Goal: Task Accomplishment & Management: Manage account settings

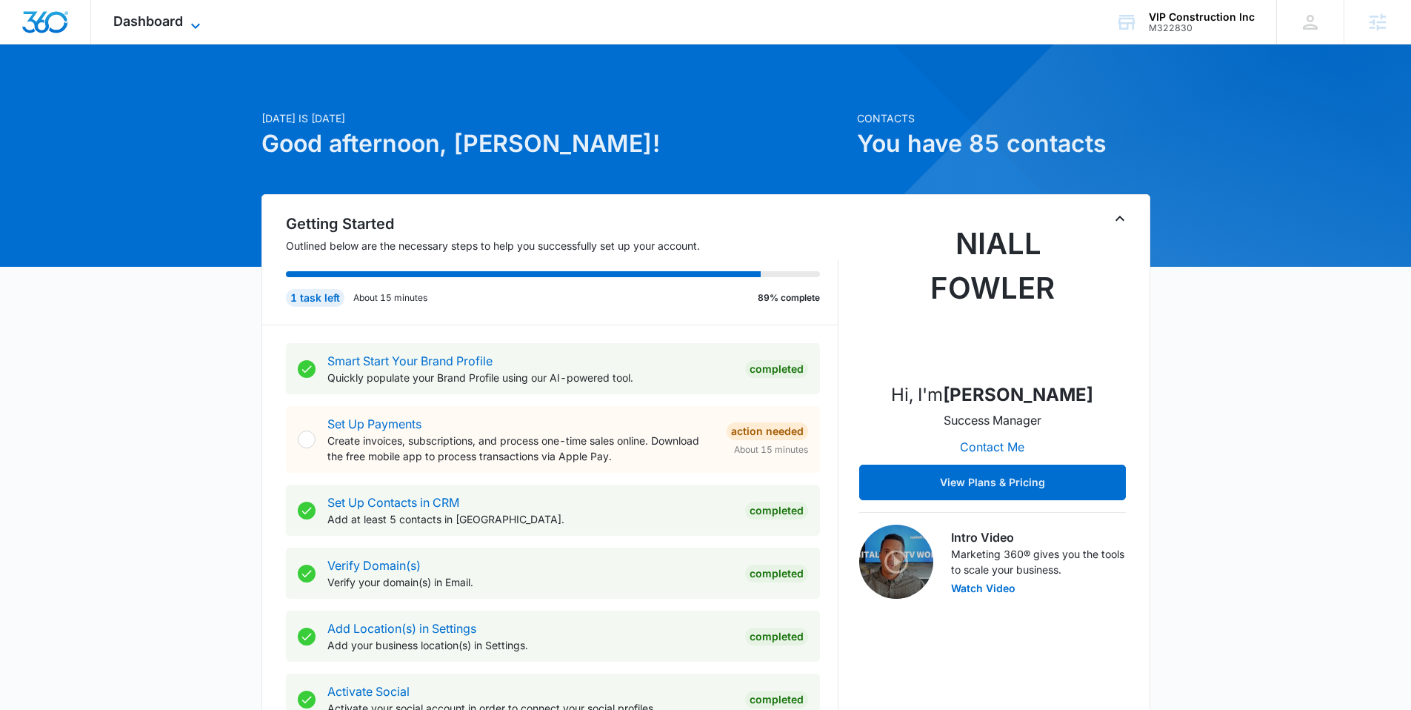
click at [158, 24] on span "Dashboard" at bounding box center [148, 21] width 70 height 16
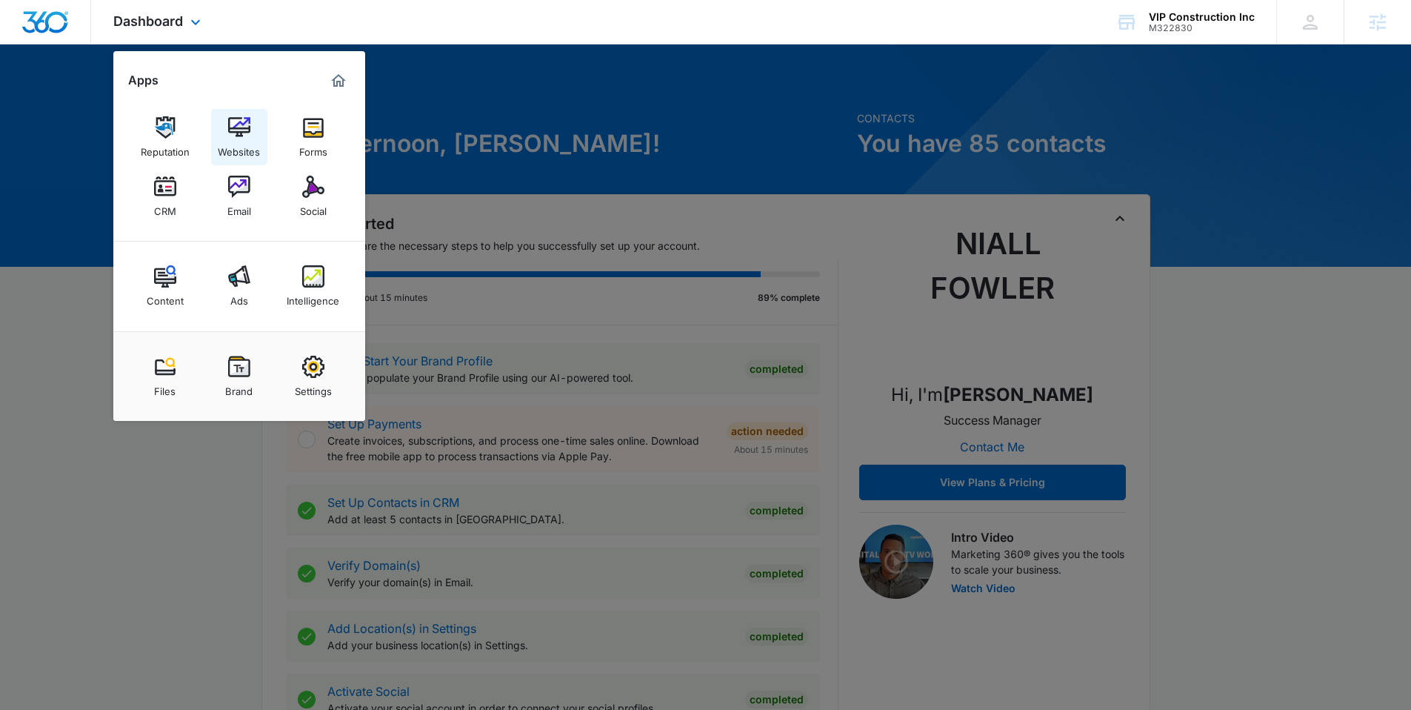
click at [238, 128] on img at bounding box center [239, 127] width 22 height 22
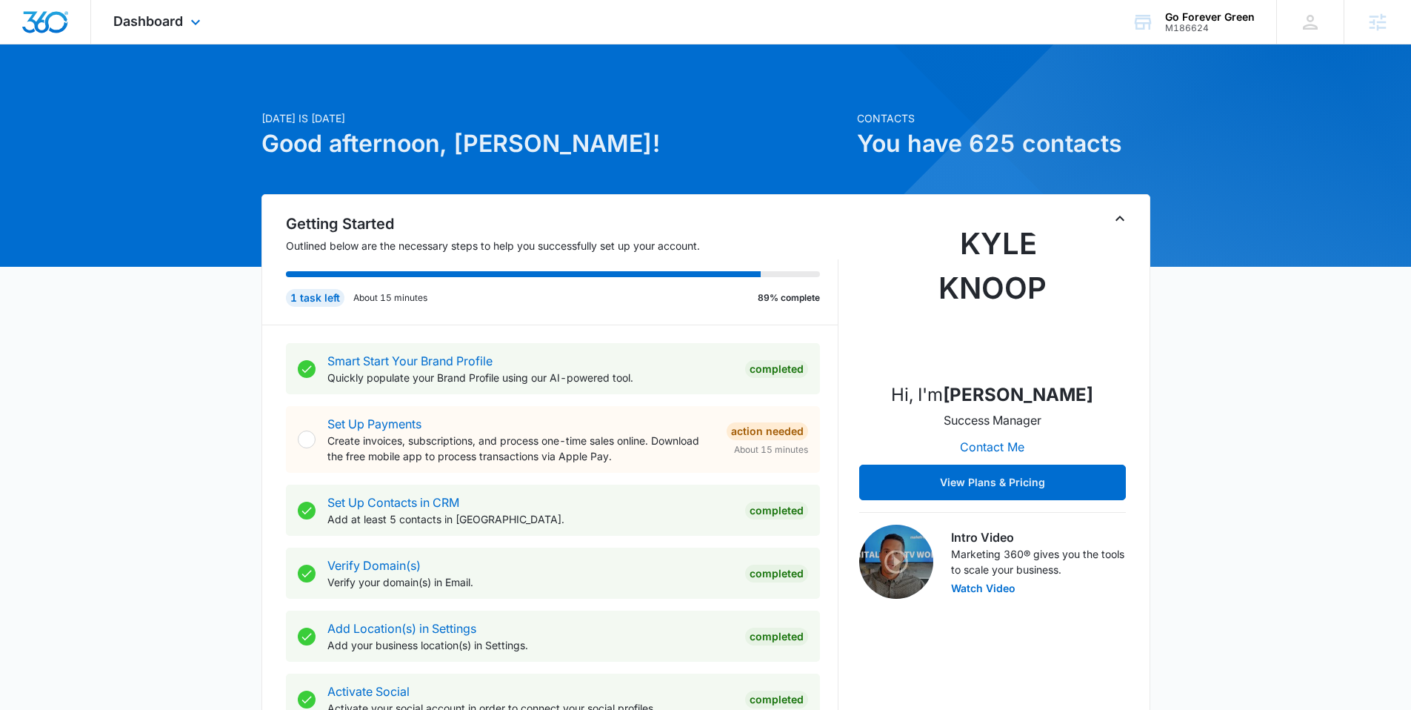
click at [166, 12] on div "Dashboard Apps Reputation Forms CRM Email Ads Intelligence Brand Settings" at bounding box center [159, 22] width 136 height 44
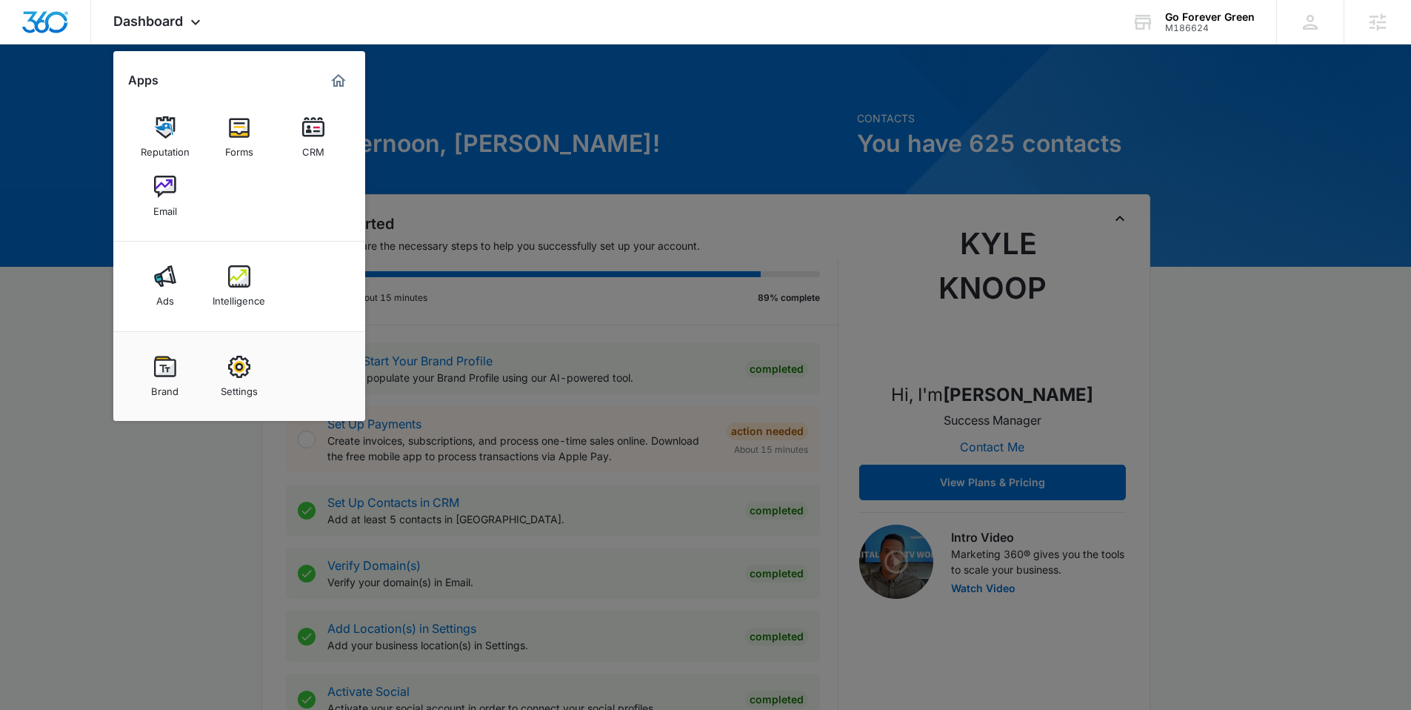
click at [508, 56] on div at bounding box center [705, 355] width 1411 height 710
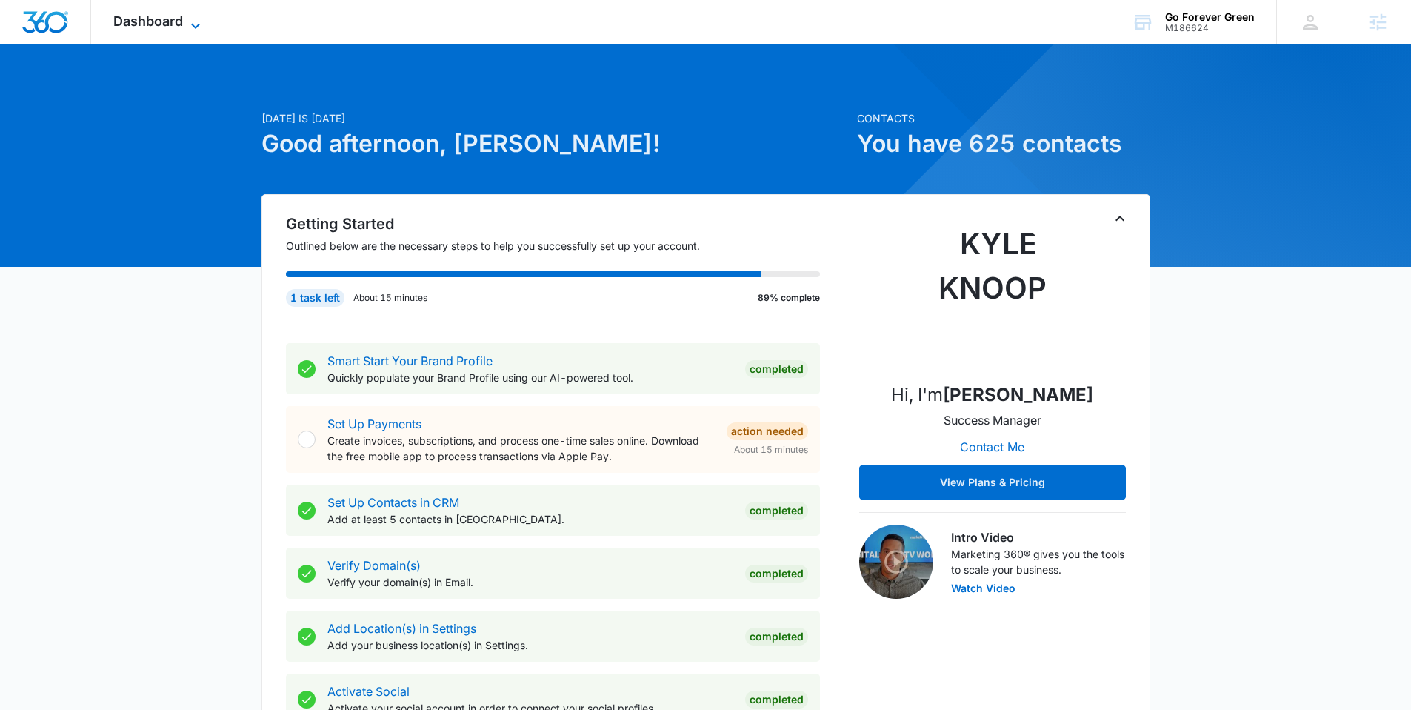
click at [172, 16] on span "Dashboard" at bounding box center [148, 21] width 70 height 16
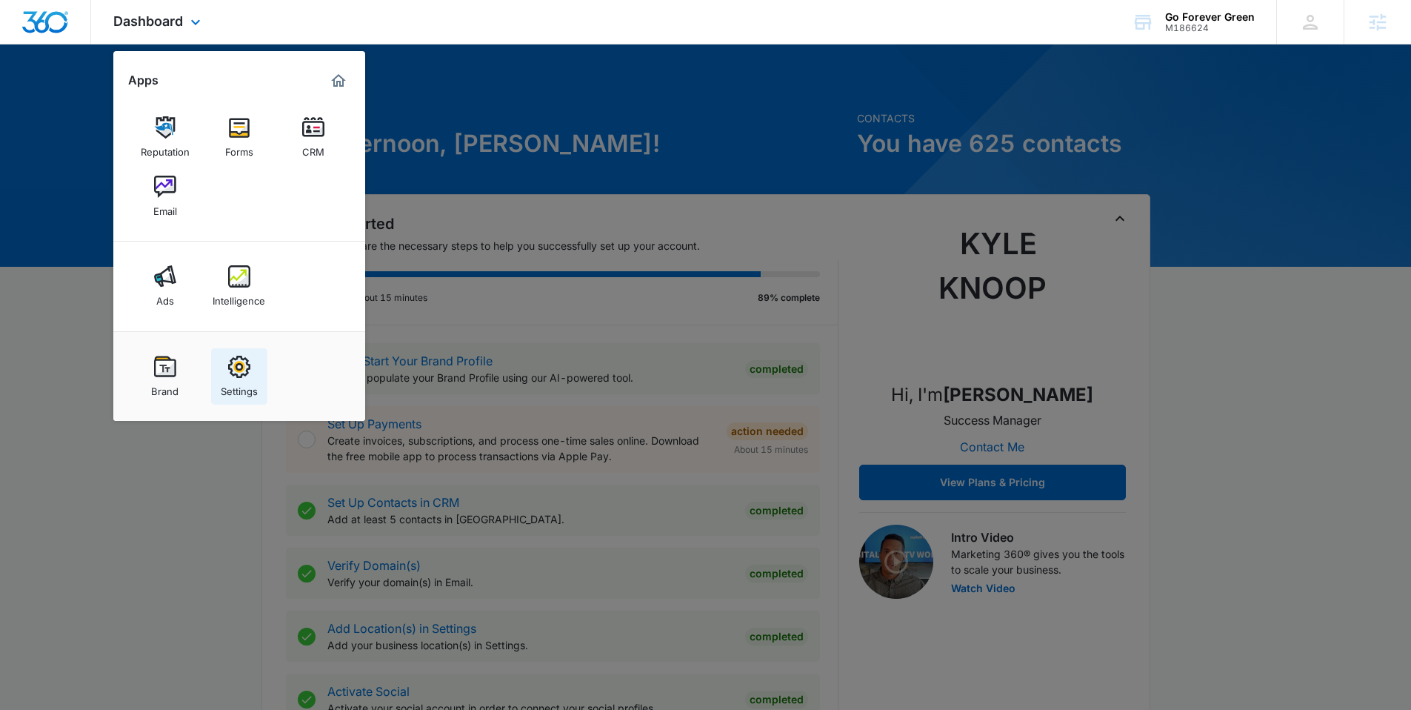
click at [231, 367] on img at bounding box center [239, 367] width 22 height 22
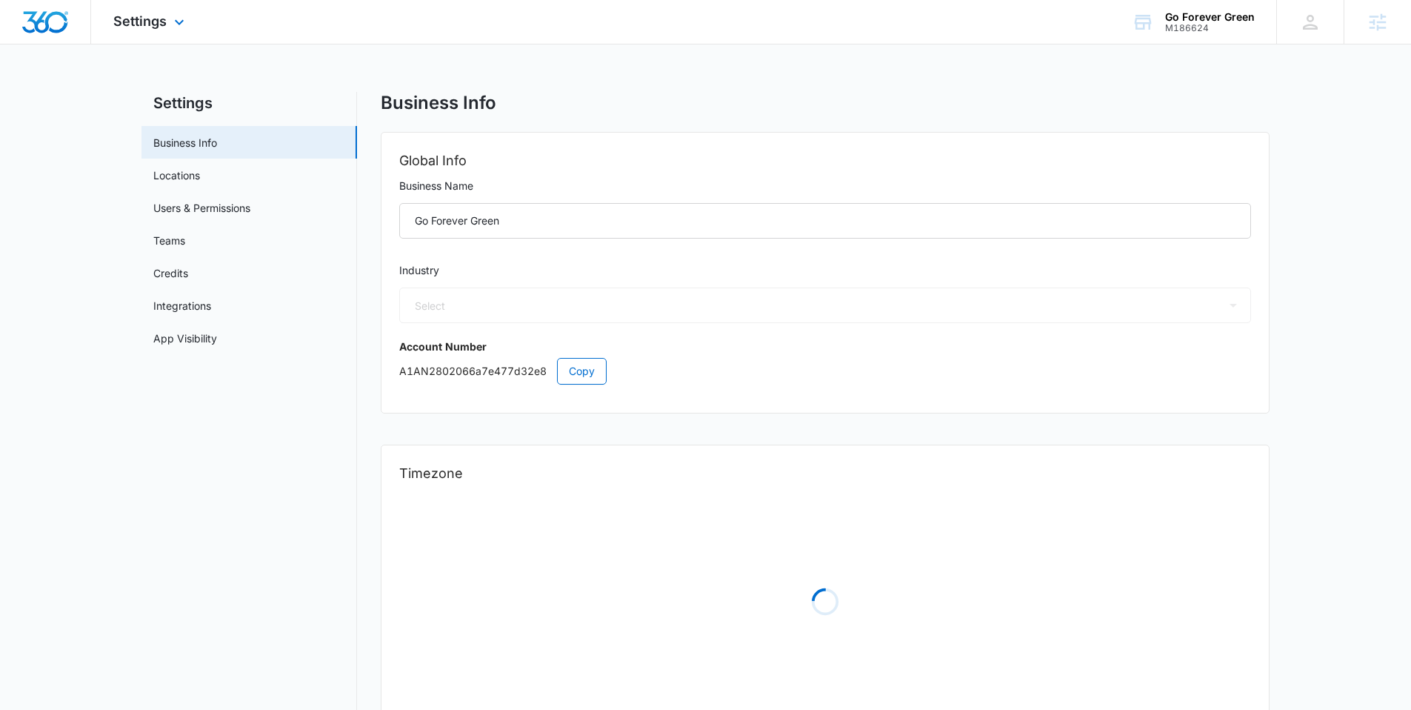
select select "5"
select select "US"
select select "America/New_York"
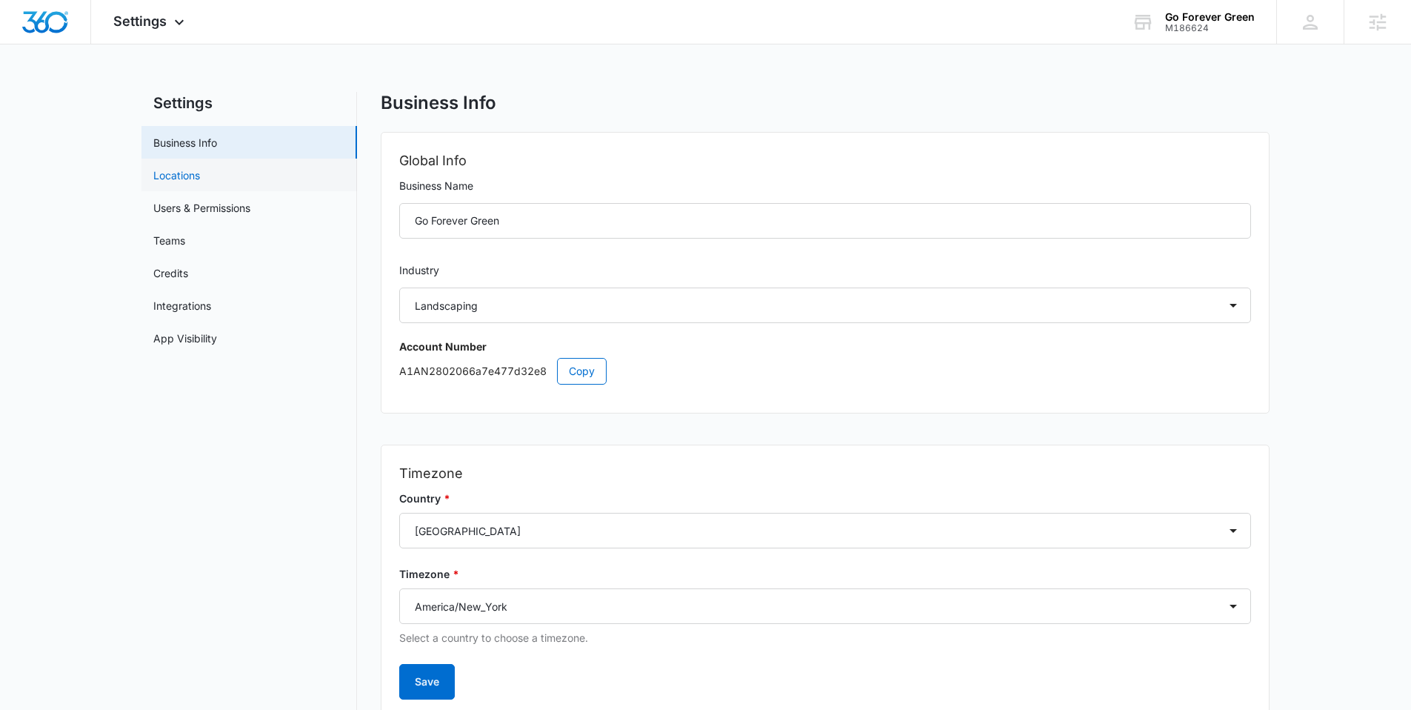
click at [200, 182] on link "Locations" at bounding box center [176, 175] width 47 height 16
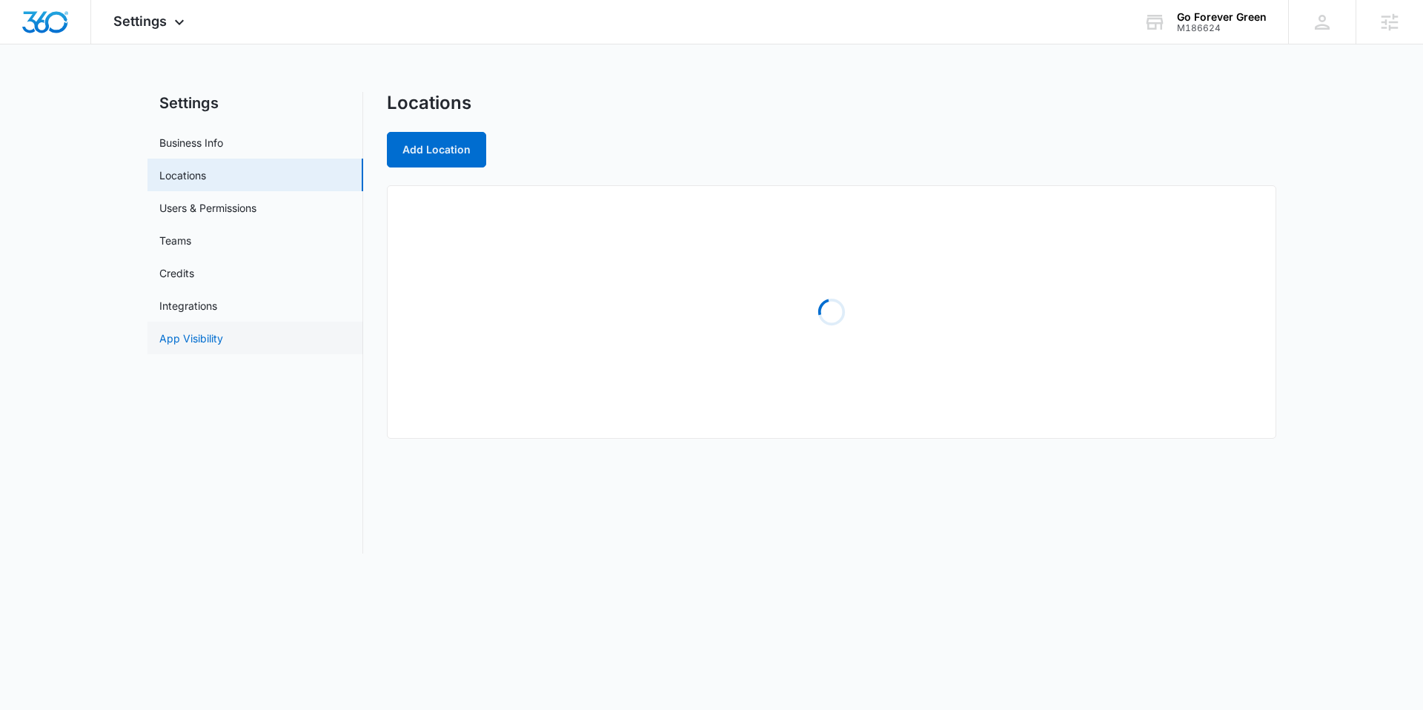
click at [210, 330] on link "App Visibility" at bounding box center [191, 338] width 64 height 16
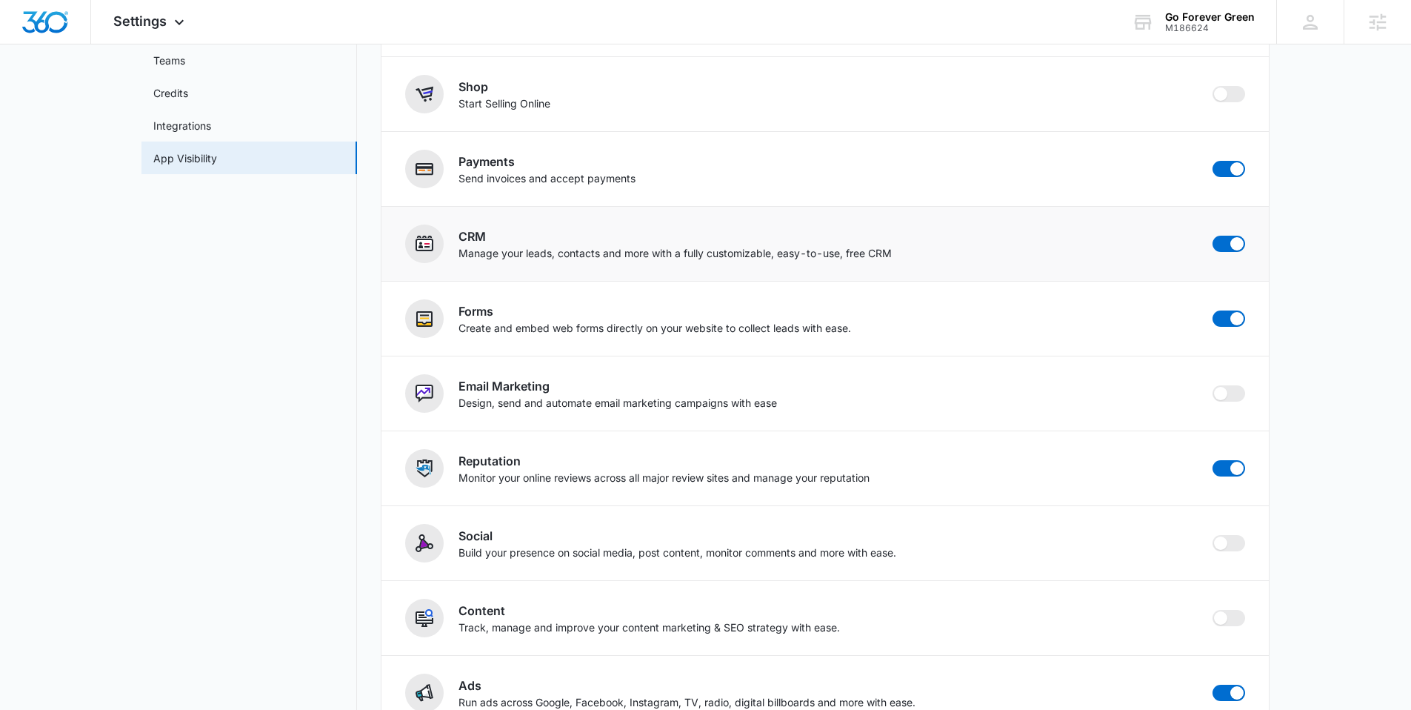
scroll to position [293, 0]
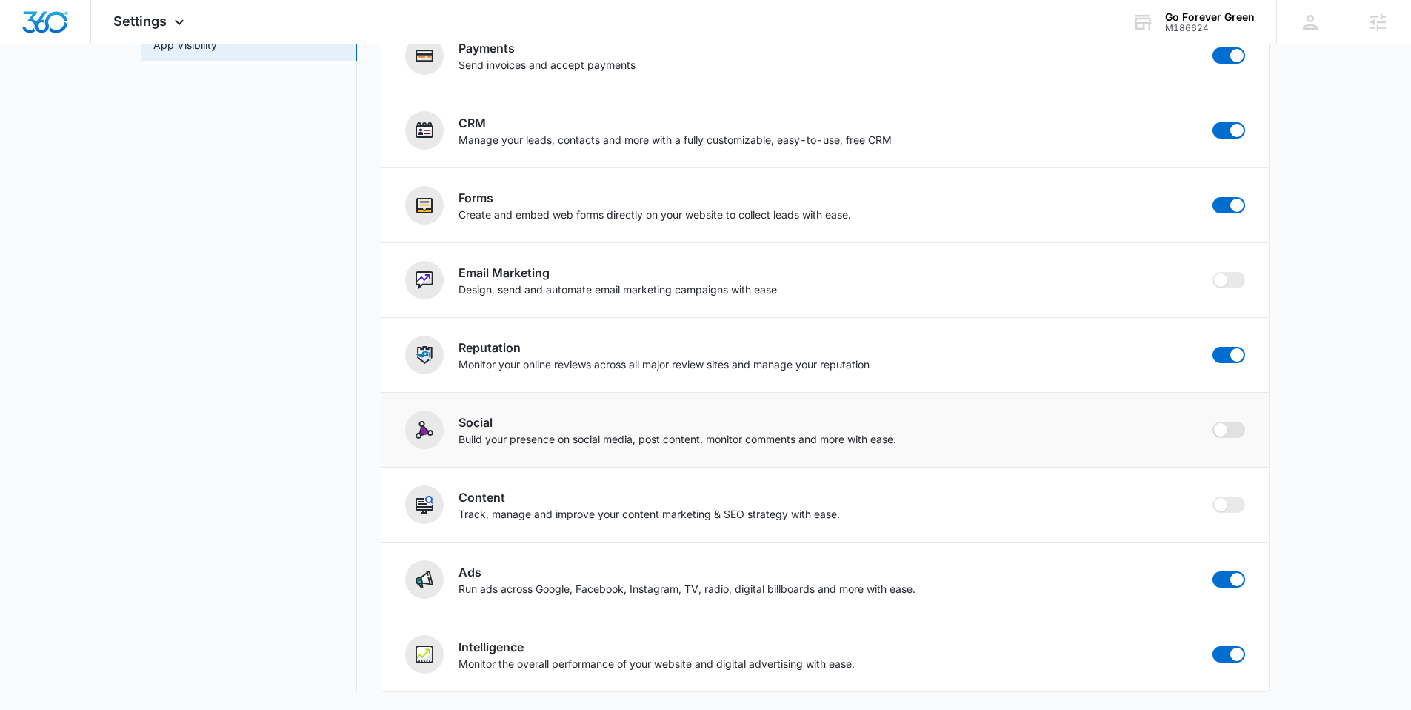
click at [1225, 433] on span at bounding box center [1220, 429] width 13 height 13
click at [1213, 422] on input "checkbox" at bounding box center [1212, 421] width 1 height 1
checkbox input "true"
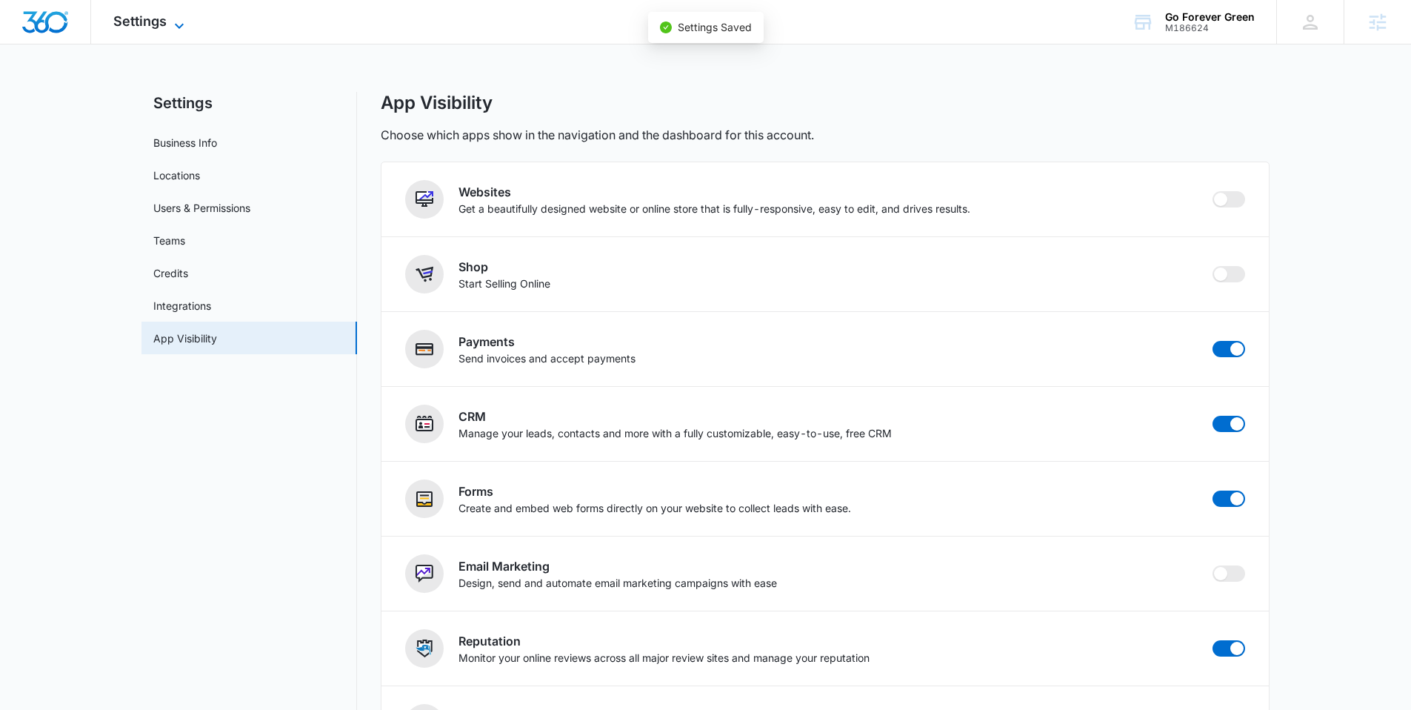
click at [170, 21] on icon at bounding box center [179, 26] width 18 height 18
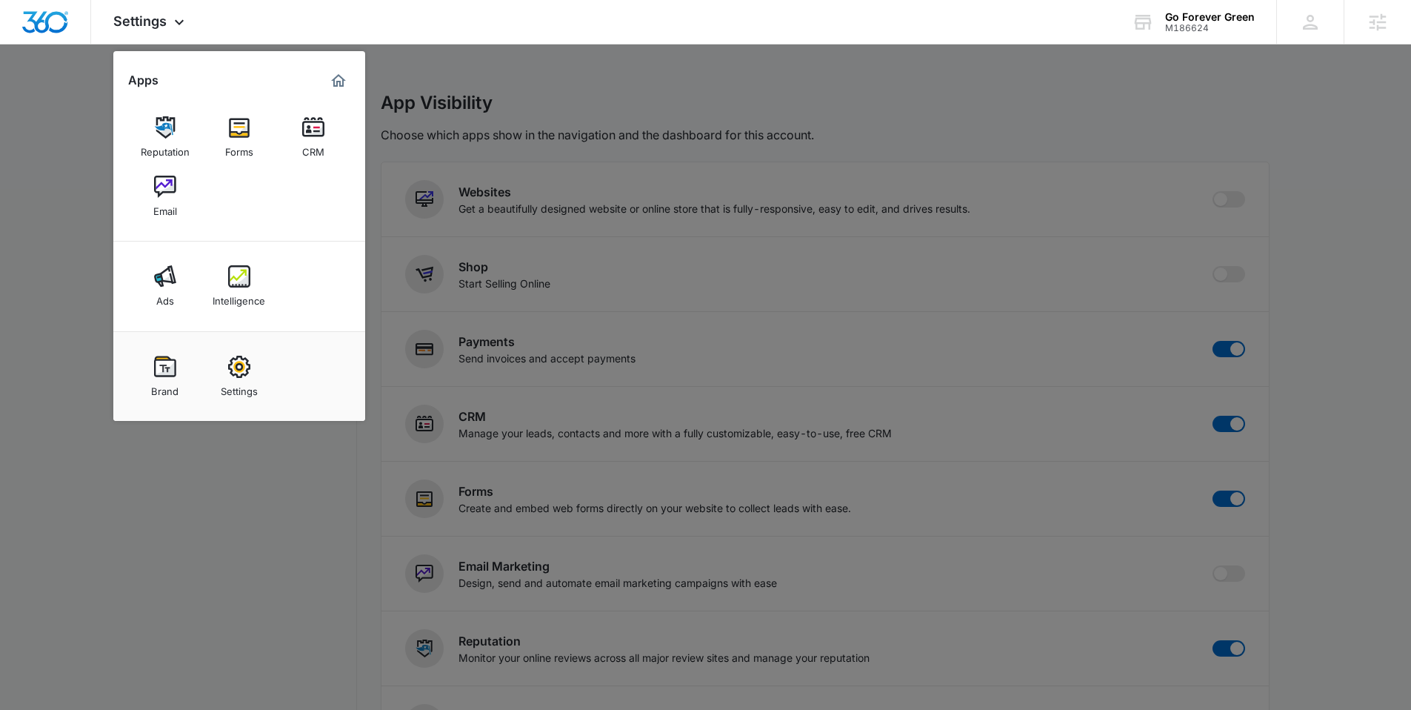
click at [73, 89] on div at bounding box center [705, 355] width 1411 height 710
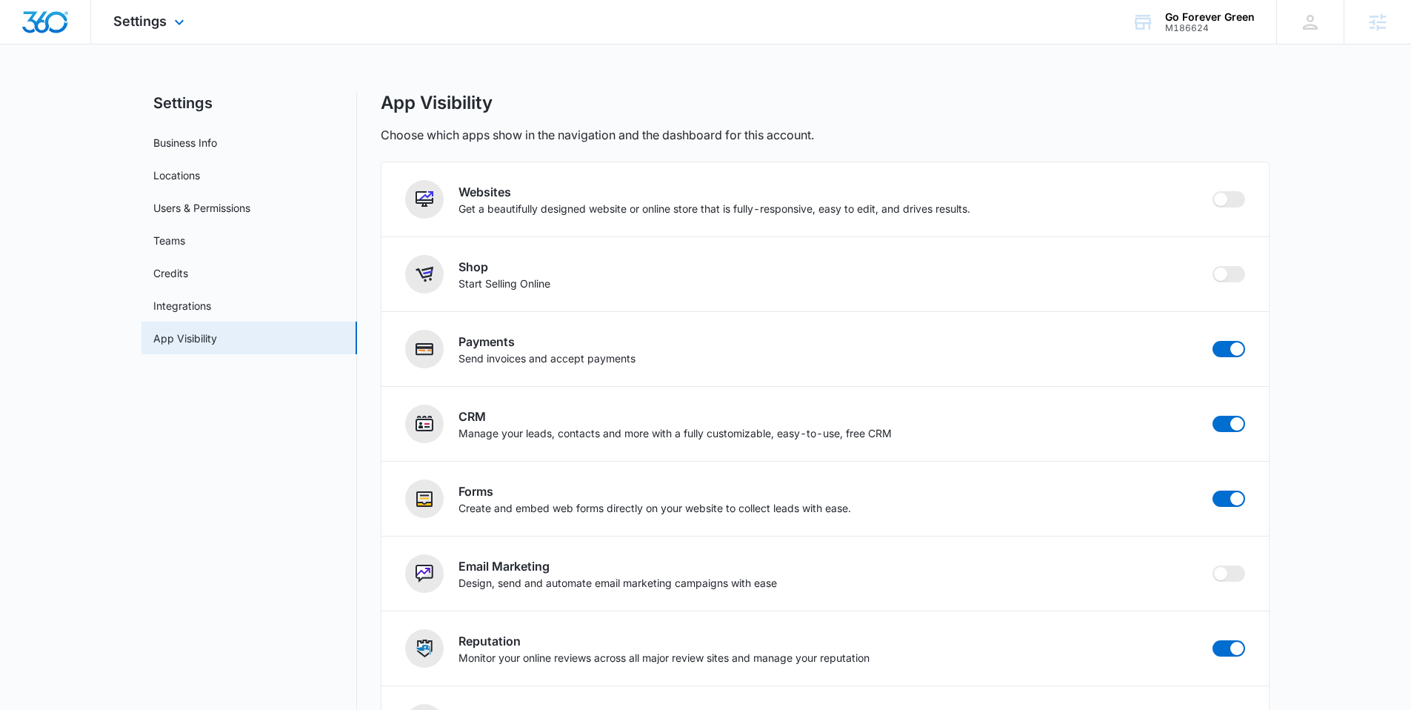
click at [78, 28] on div at bounding box center [45, 22] width 91 height 44
click at [164, 19] on span "Settings" at bounding box center [139, 21] width 53 height 16
click at [160, 13] on span "Settings" at bounding box center [139, 21] width 53 height 16
click at [1194, 12] on div "Go Forever Green" at bounding box center [1210, 17] width 90 height 12
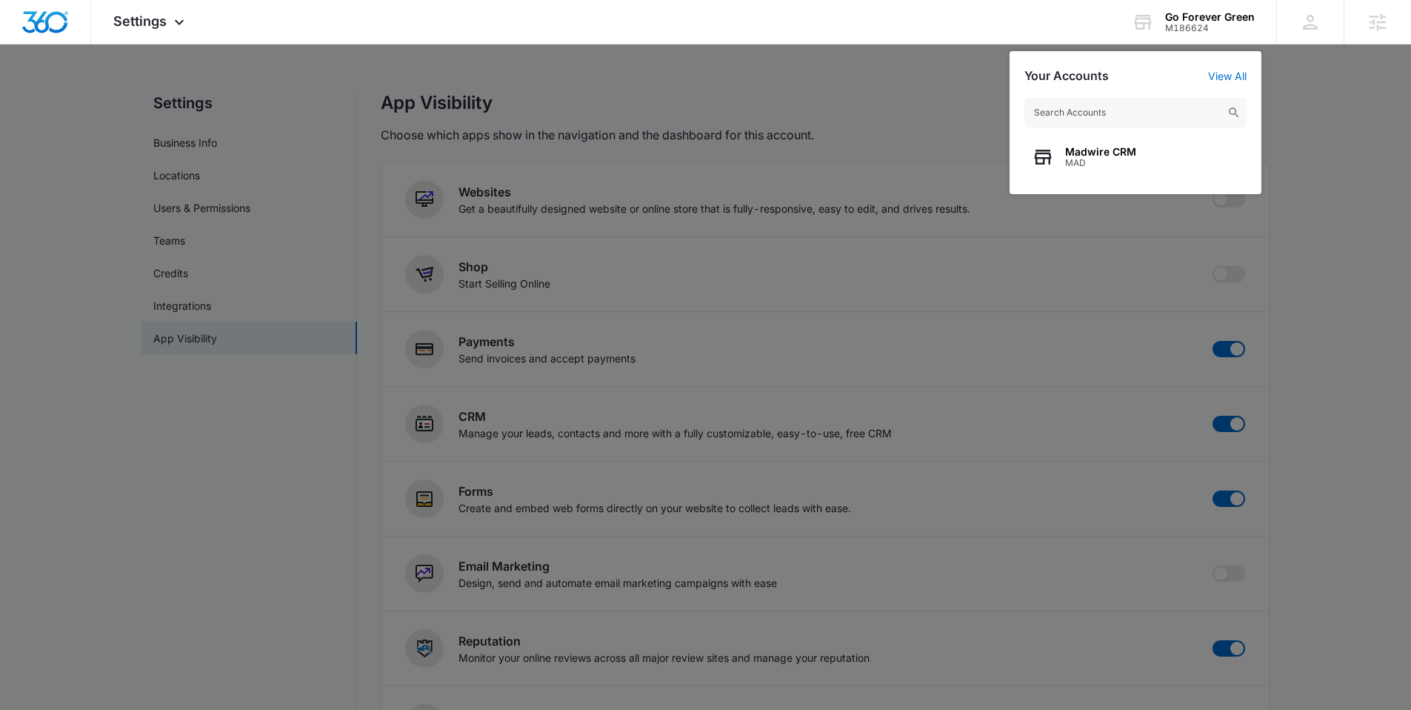
click at [906, 118] on div at bounding box center [705, 355] width 1411 height 710
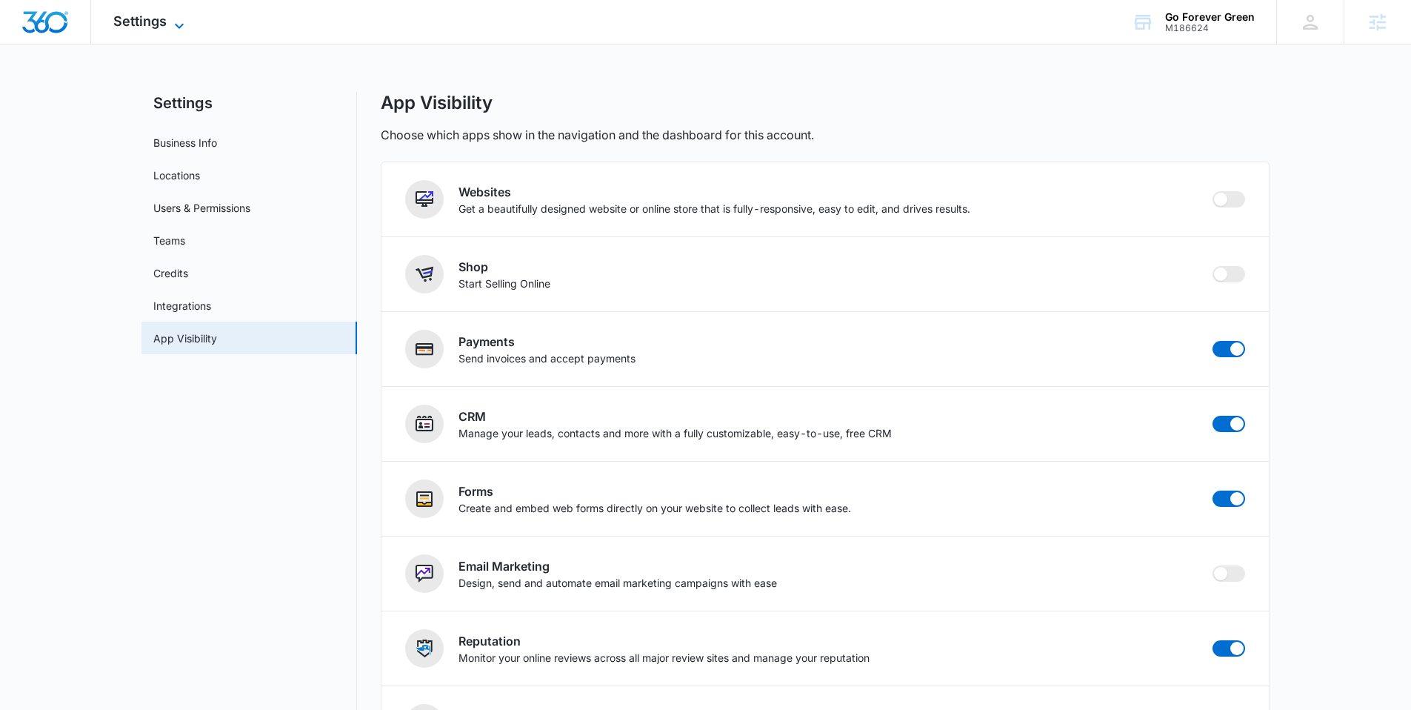
click at [138, 20] on span "Settings" at bounding box center [139, 21] width 53 height 16
click at [66, 29] on img "Dashboard" at bounding box center [44, 22] width 47 height 22
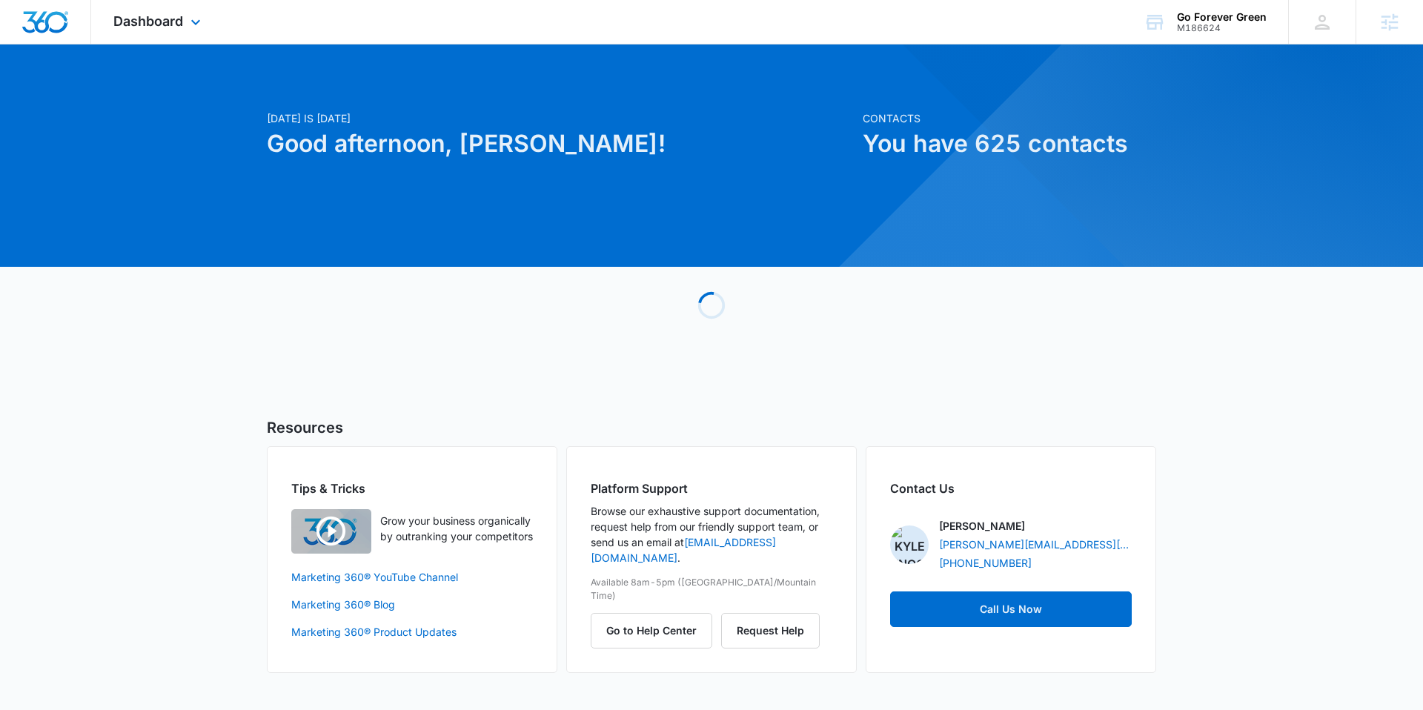
click at [186, 18] on div "Dashboard Apps Reputation Forms CRM Email Ads Intelligence Brand Settings" at bounding box center [159, 22] width 136 height 44
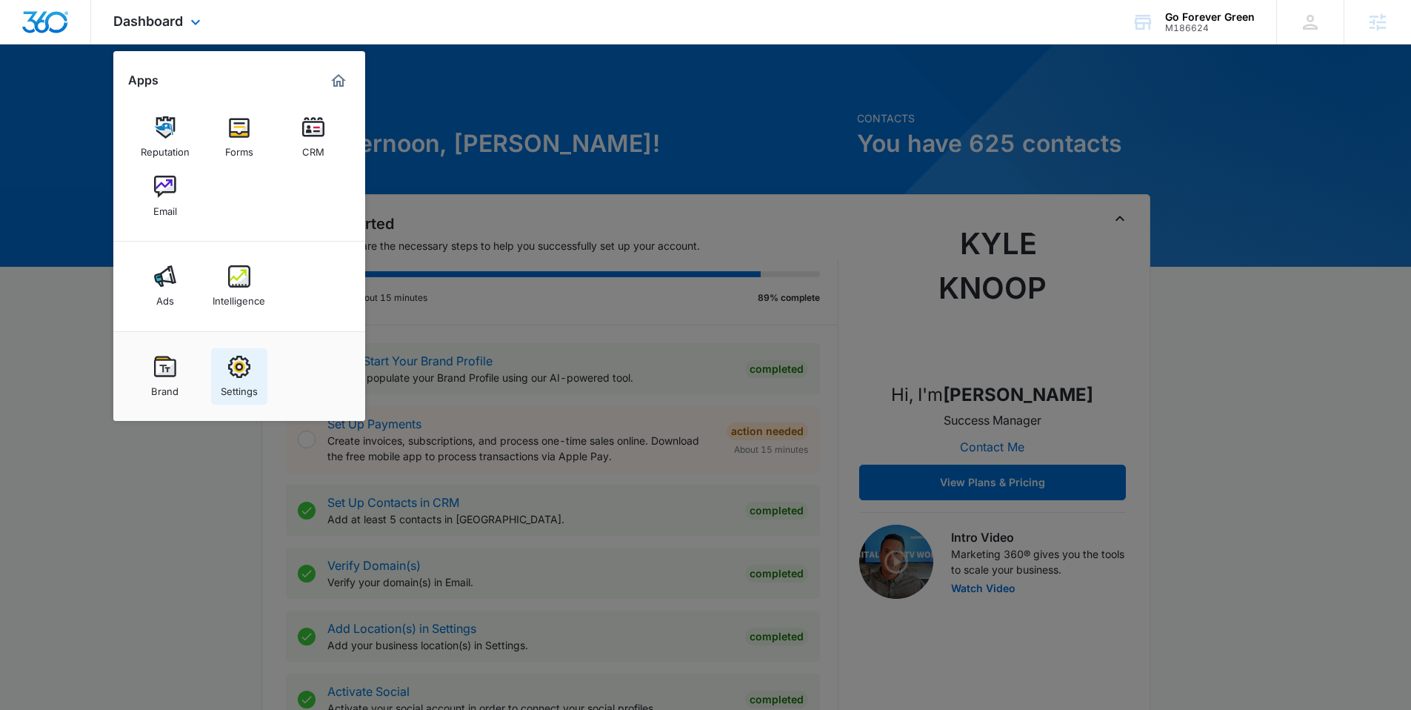
click at [253, 358] on link "Settings" at bounding box center [239, 376] width 56 height 56
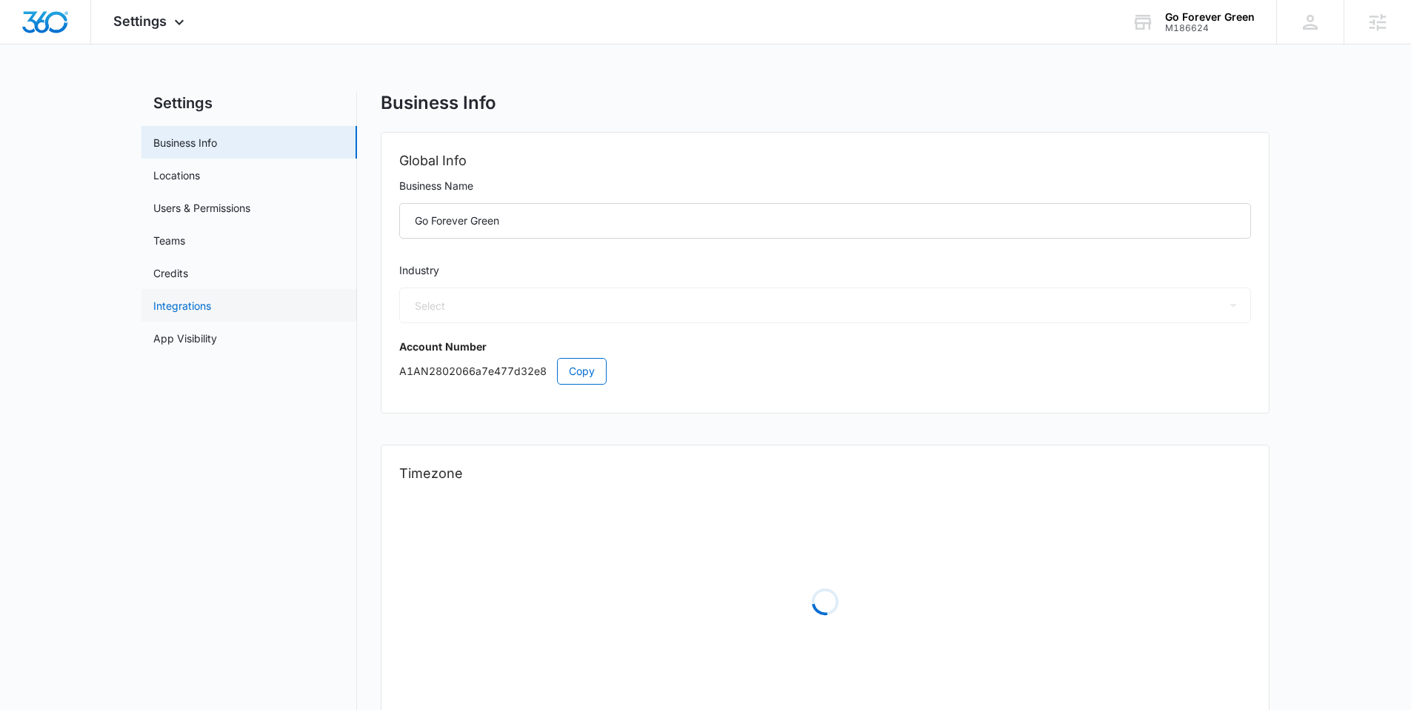
select select "5"
select select "US"
select select "America/New_York"
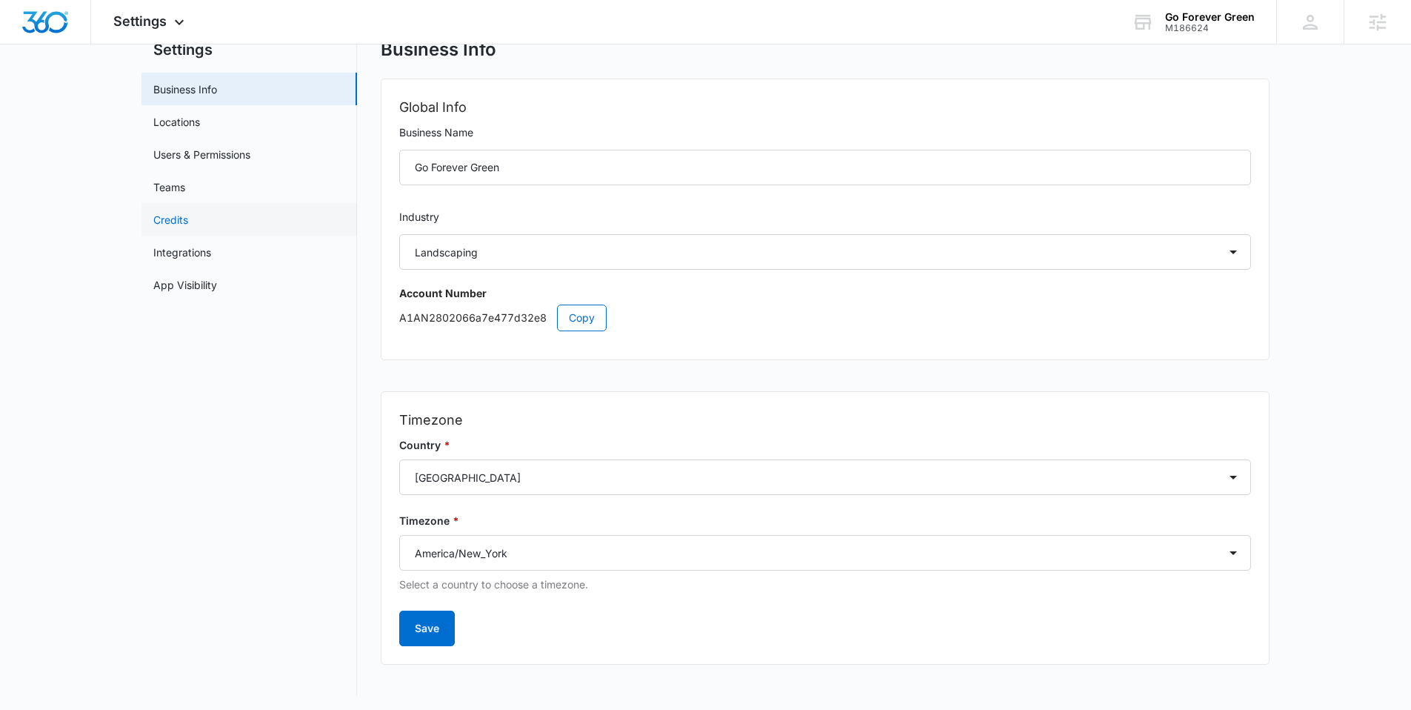
scroll to position [57, 0]
click at [192, 285] on link "App Visibility" at bounding box center [185, 281] width 64 height 16
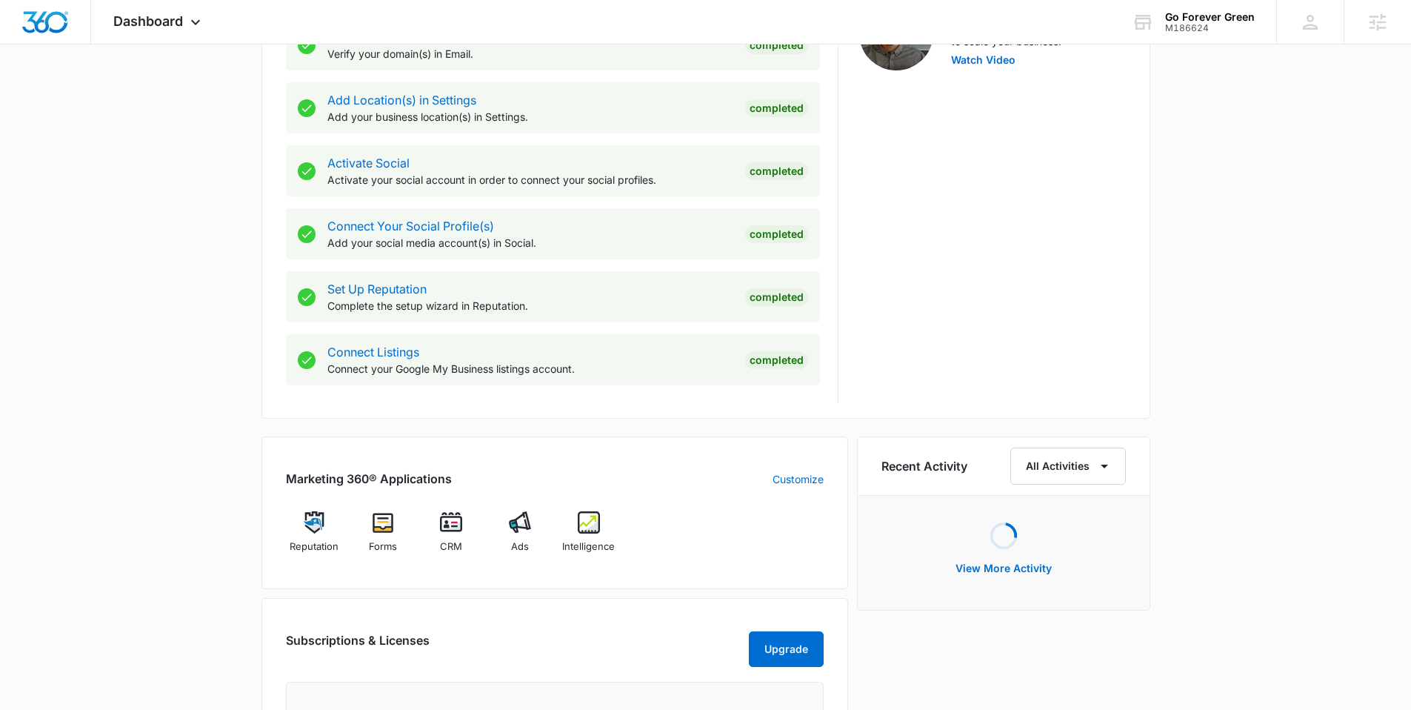
scroll to position [639, 0]
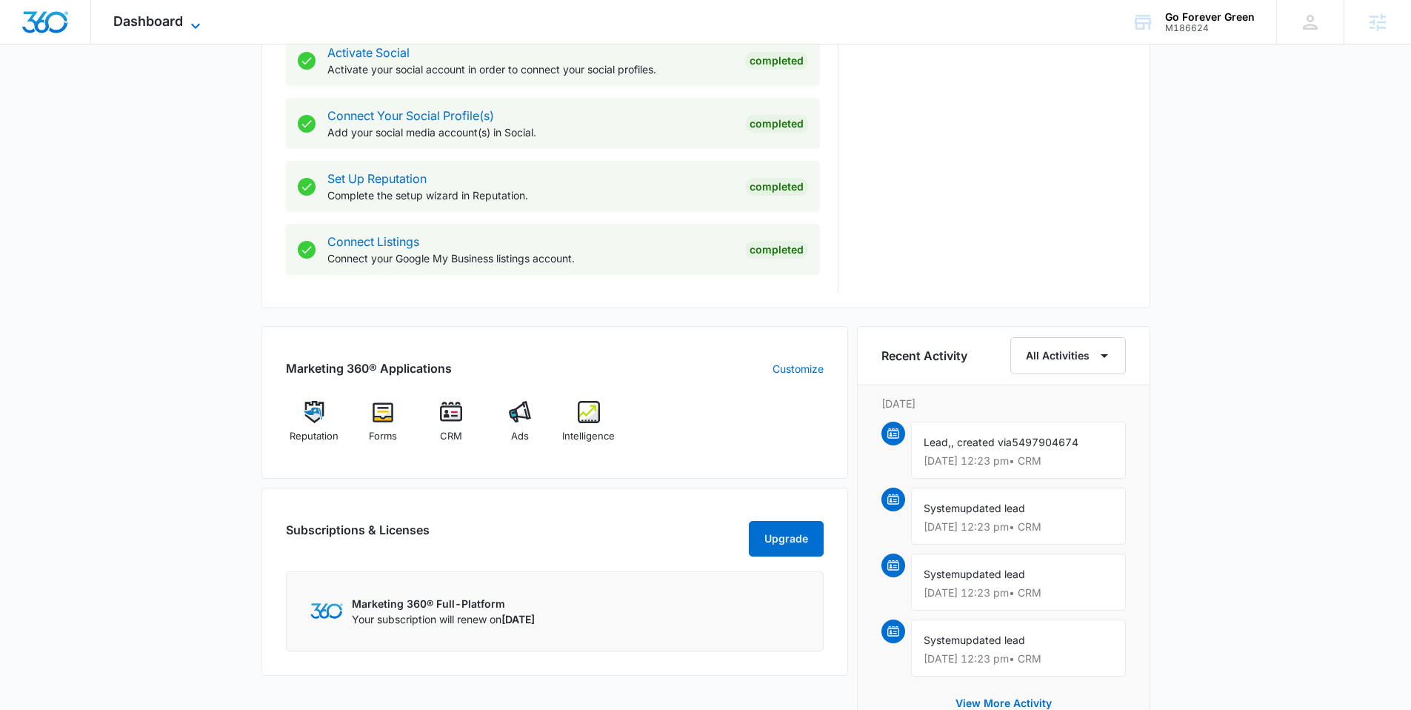
click at [199, 24] on icon at bounding box center [196, 26] width 18 height 18
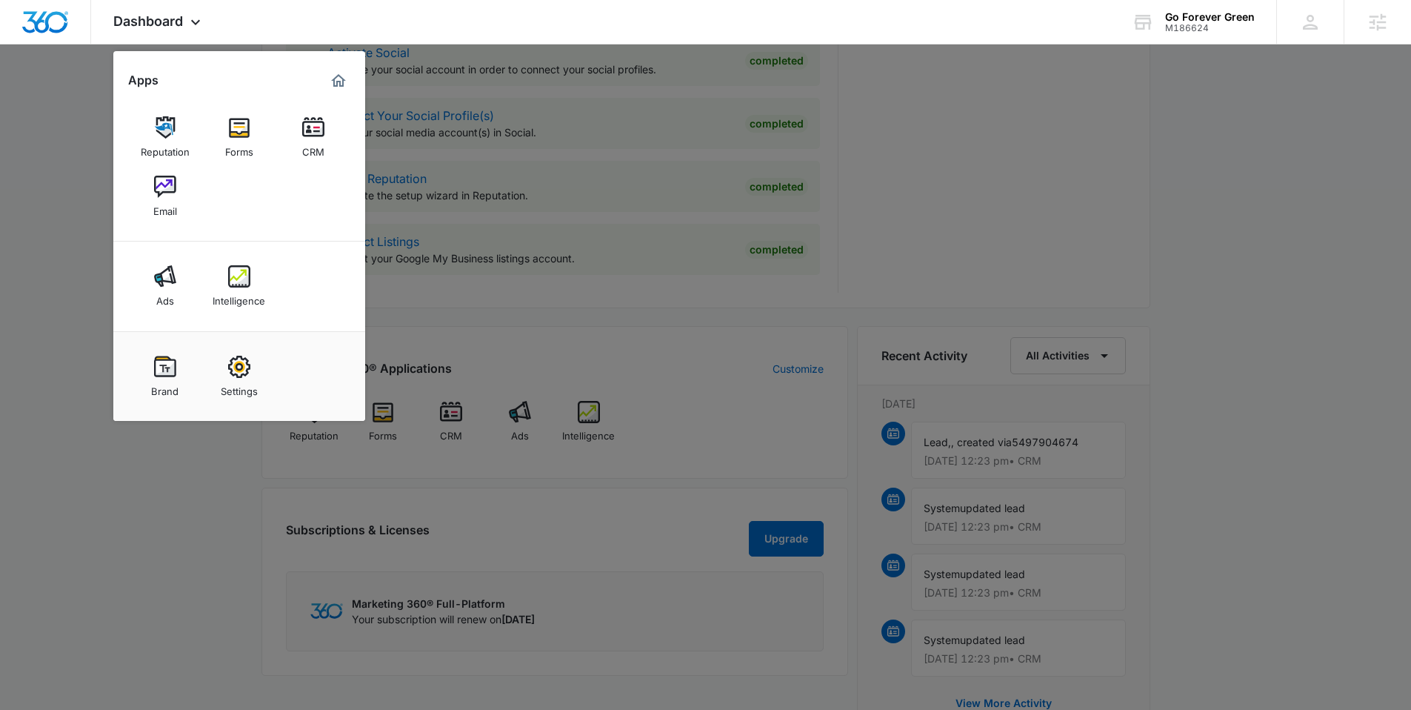
click at [175, 462] on div at bounding box center [705, 355] width 1411 height 710
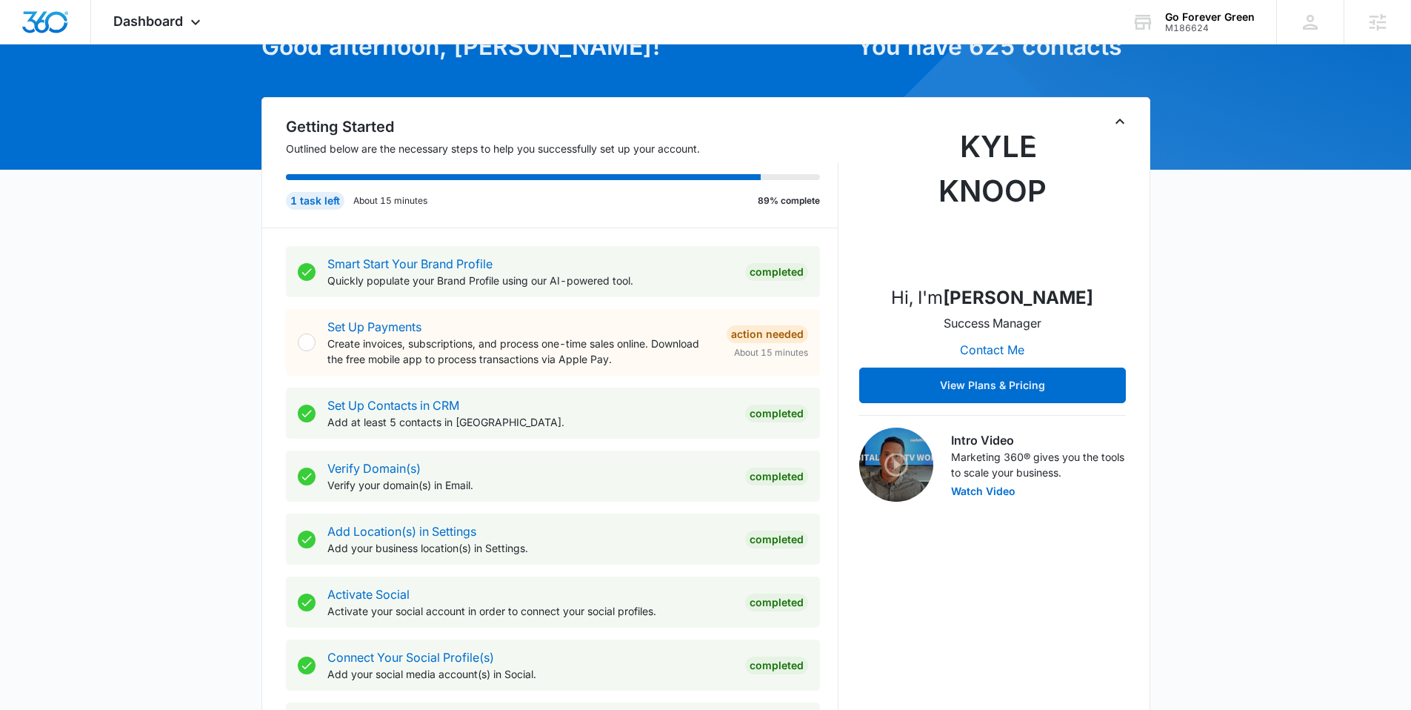
scroll to position [0, 0]
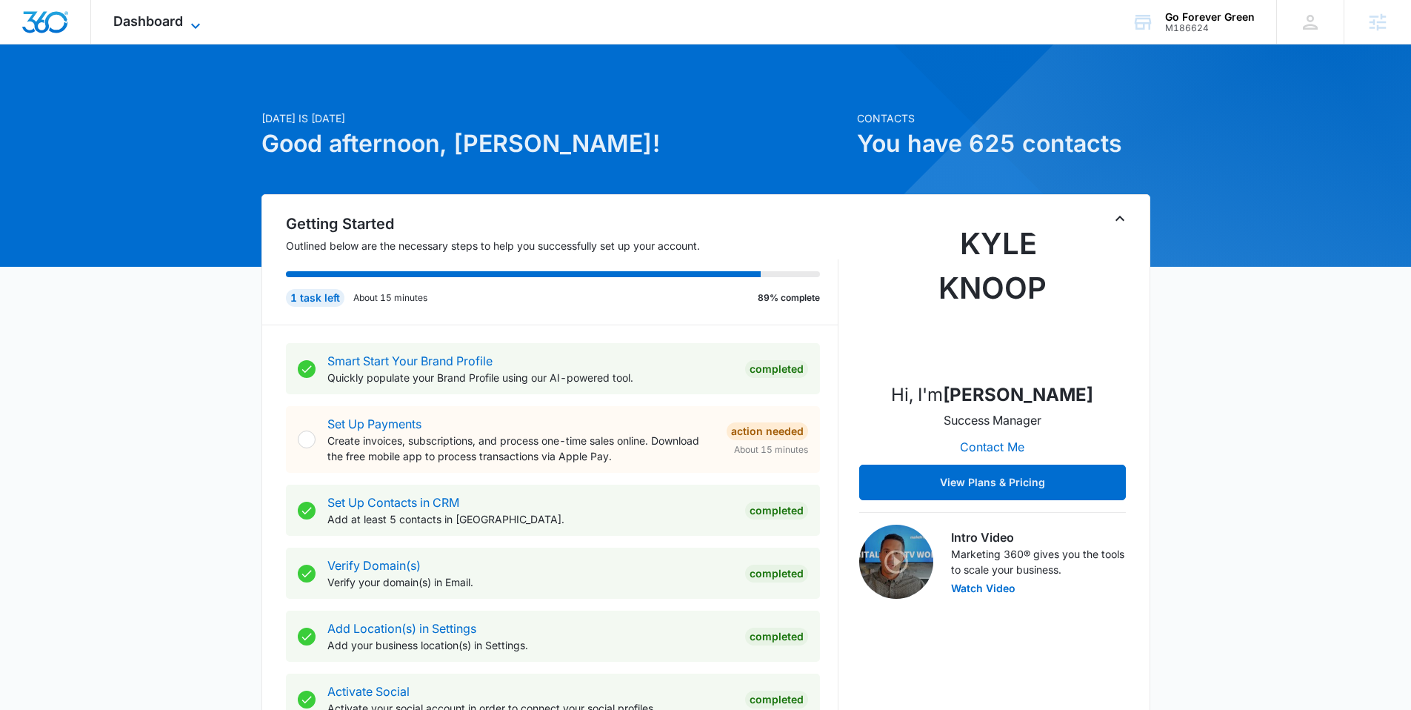
click at [182, 19] on span "Dashboard" at bounding box center [148, 21] width 70 height 16
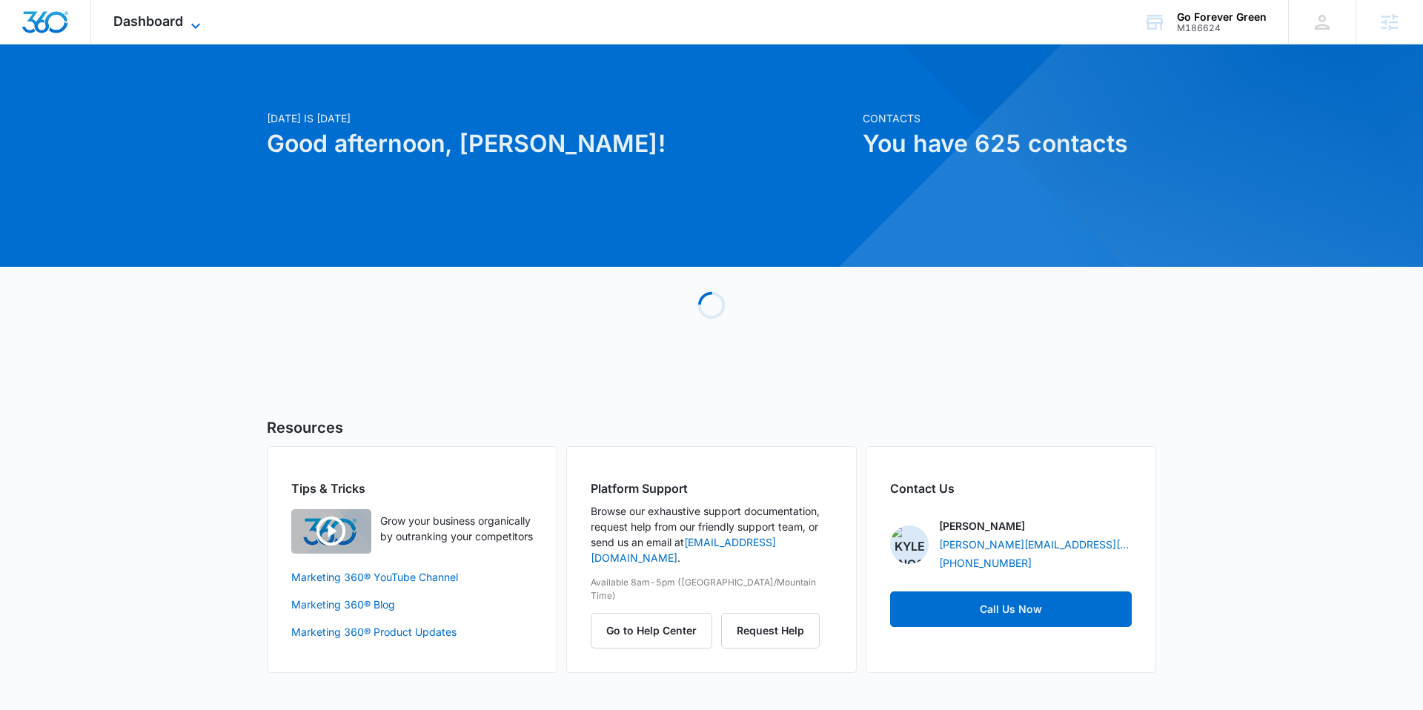
click at [170, 16] on span "Dashboard" at bounding box center [148, 21] width 70 height 16
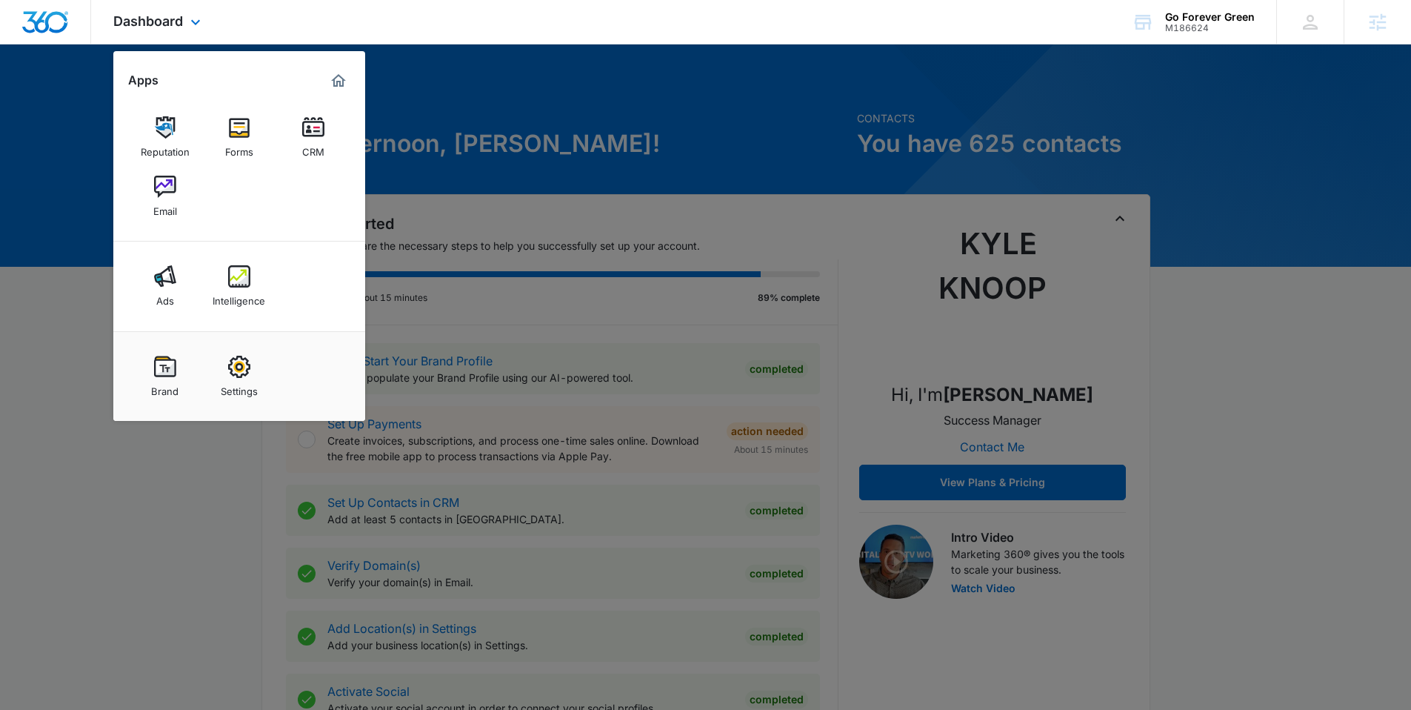
click at [282, 28] on div "Dashboard Apps Reputation Forms CRM Email Ads Intelligence Brand Settings AI As…" at bounding box center [705, 22] width 1411 height 44
click at [184, 19] on div "Dashboard Apps Reputation Forms CRM Email Ads Intelligence Brand Settings" at bounding box center [159, 22] width 136 height 44
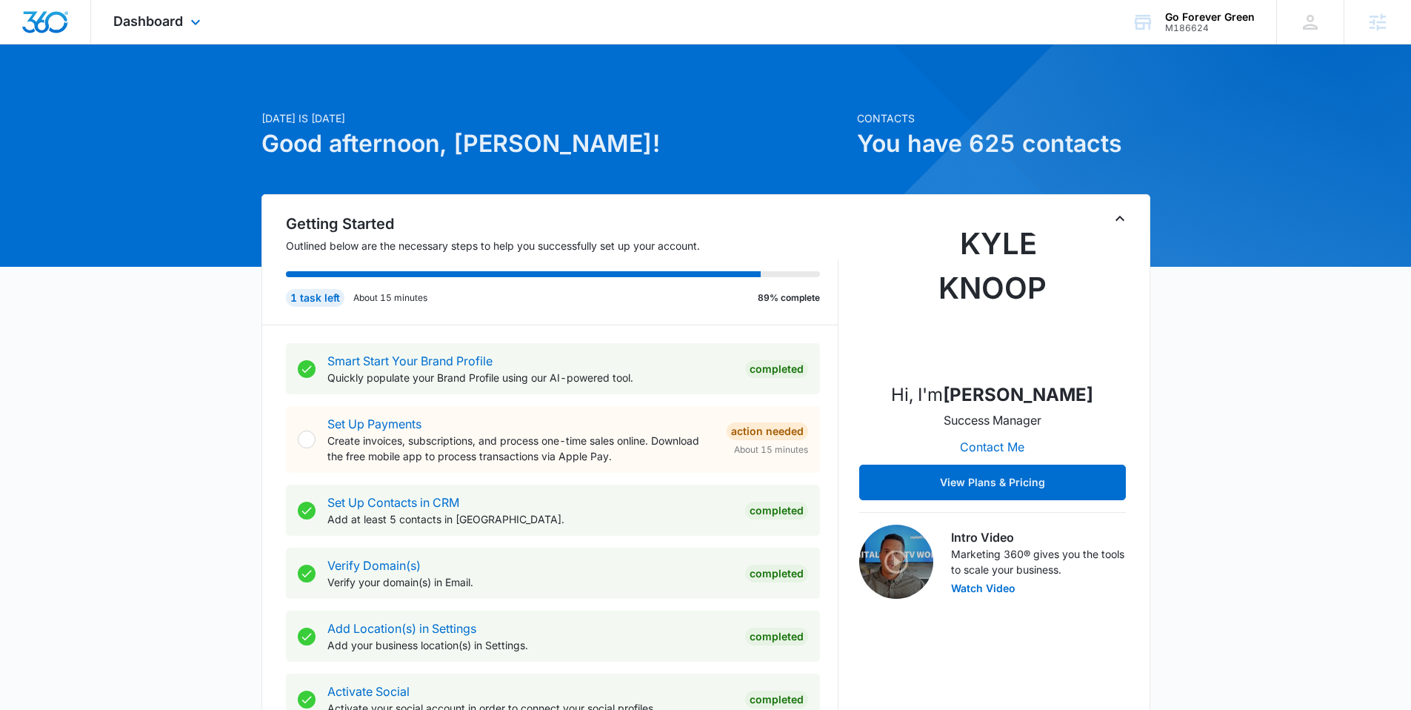
click at [184, 19] on div "Dashboard Apps Reputation Forms CRM Email Ads Intelligence Brand Settings" at bounding box center [159, 22] width 136 height 44
click at [142, 23] on span "Dashboard" at bounding box center [148, 21] width 70 height 16
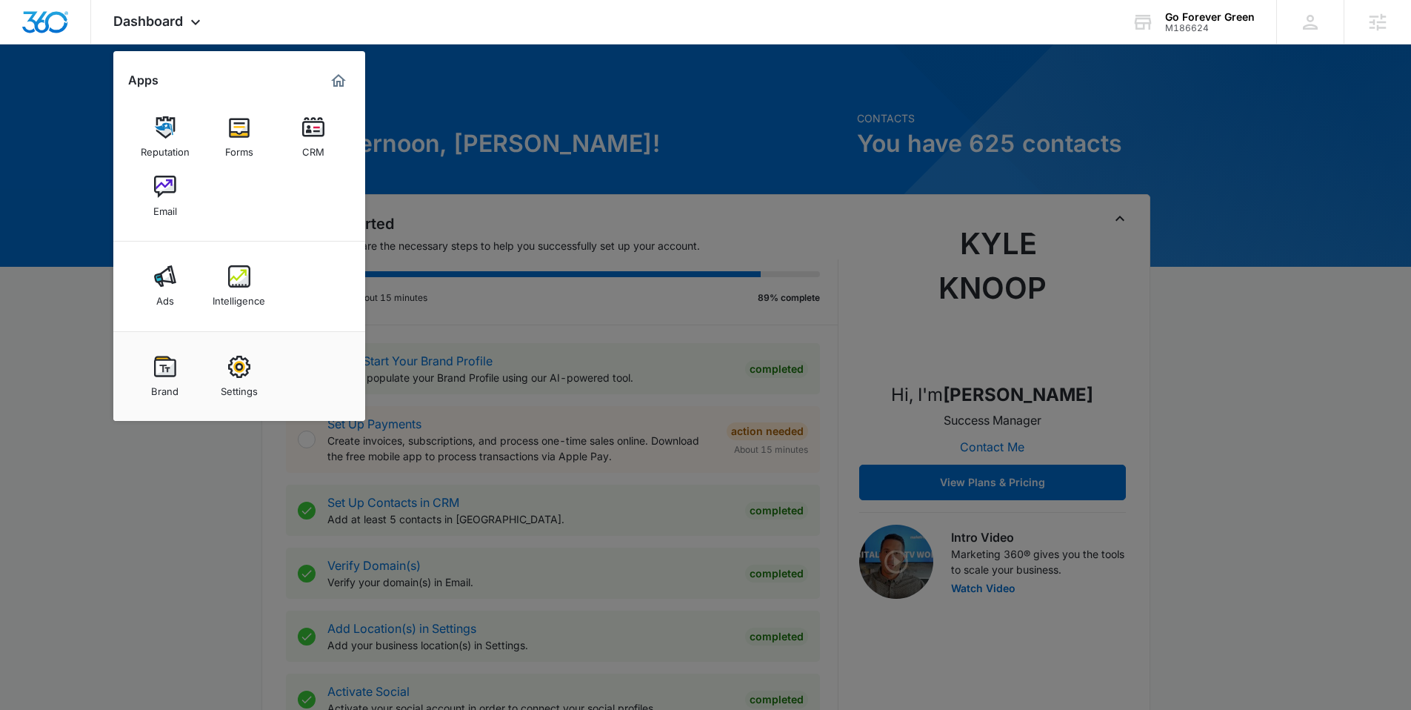
click at [490, 318] on div at bounding box center [705, 355] width 1411 height 710
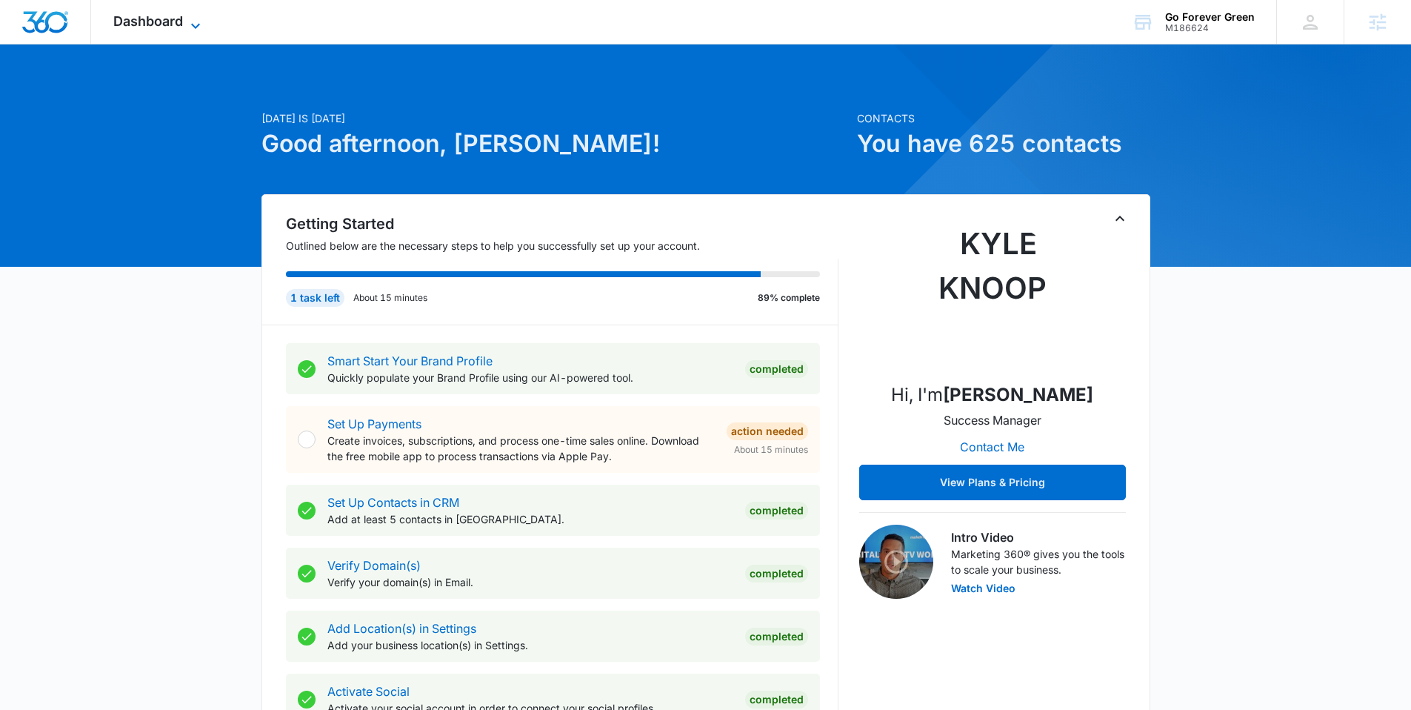
click at [164, 28] on span "Dashboard" at bounding box center [148, 21] width 70 height 16
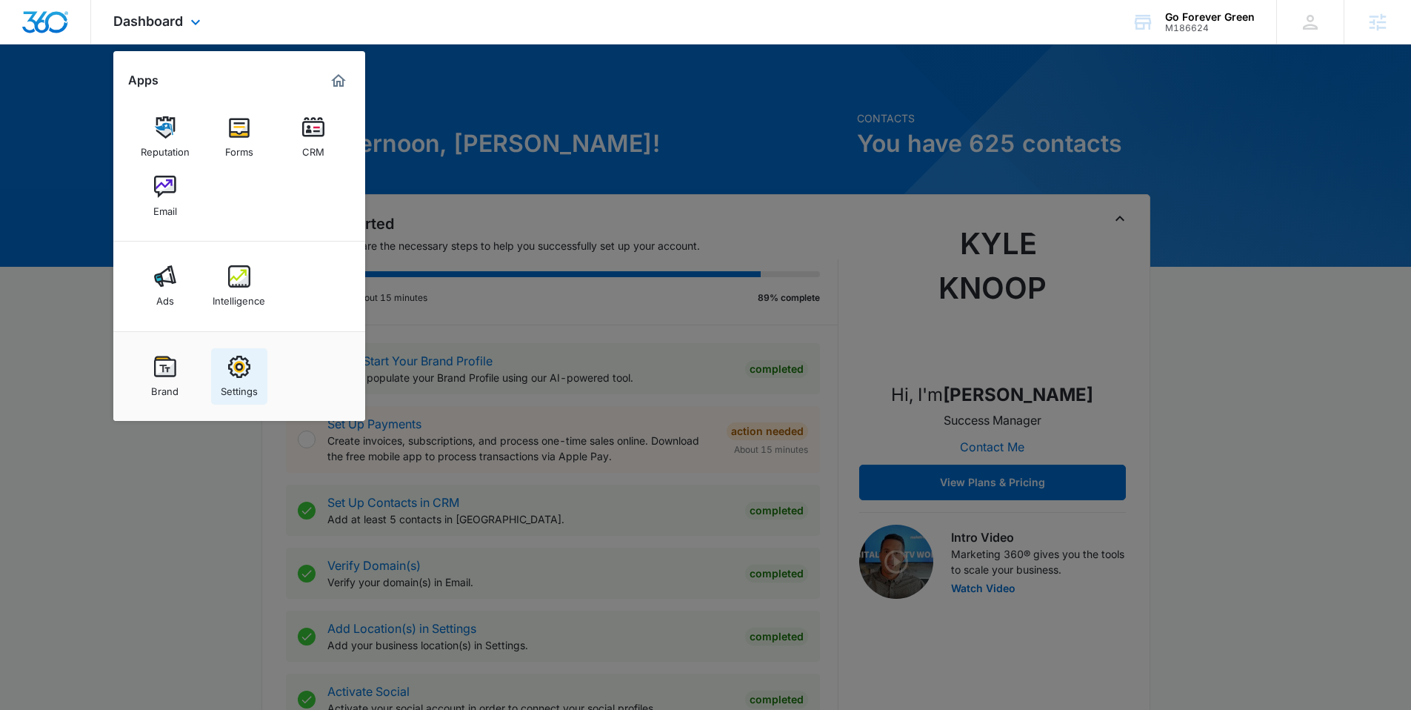
click at [247, 365] on img at bounding box center [239, 367] width 22 height 22
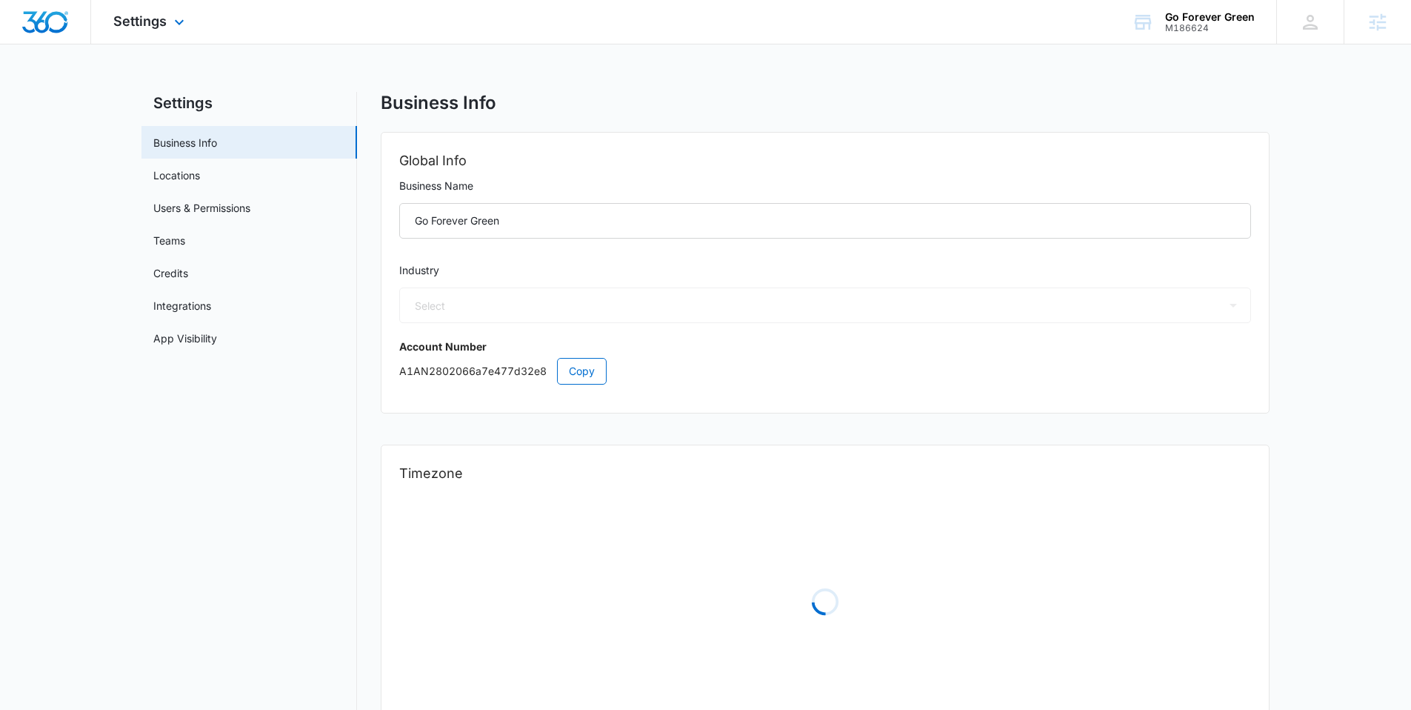
select select "5"
select select "US"
select select "America/New_York"
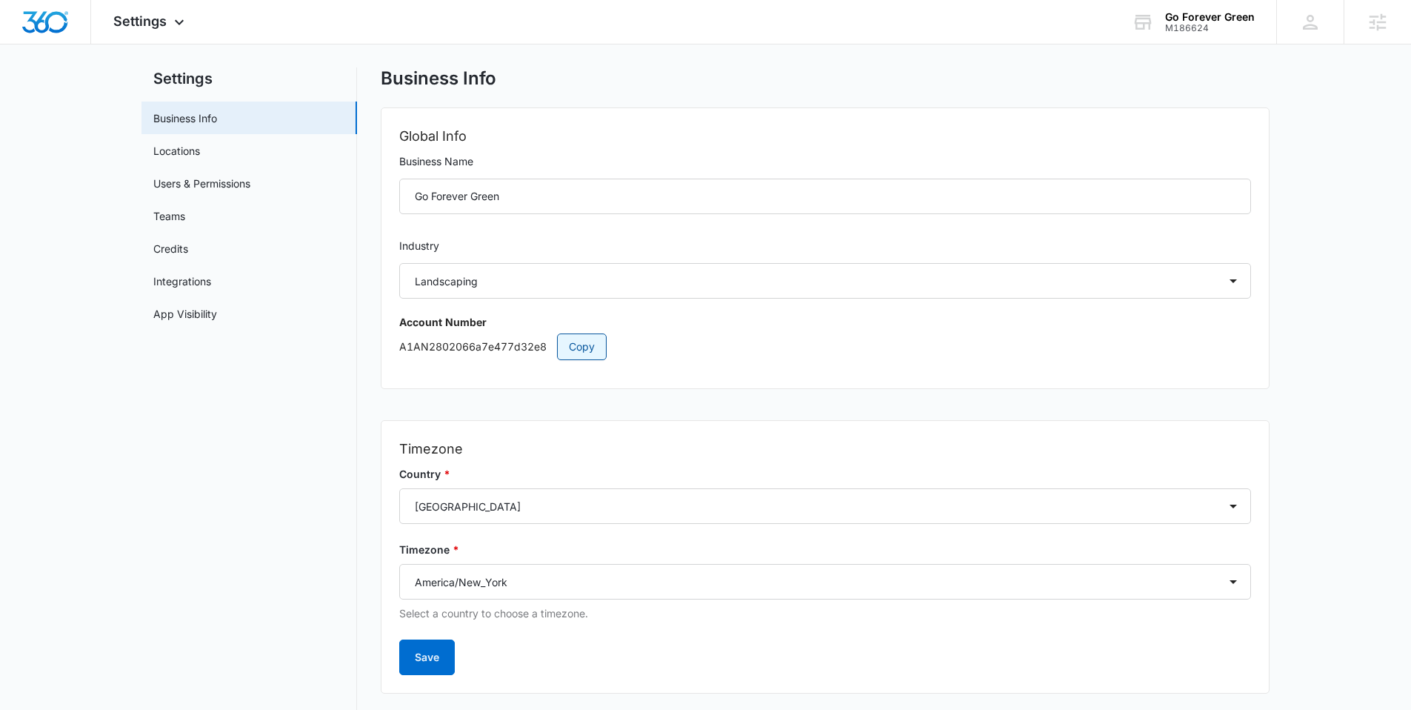
scroll to position [57, 0]
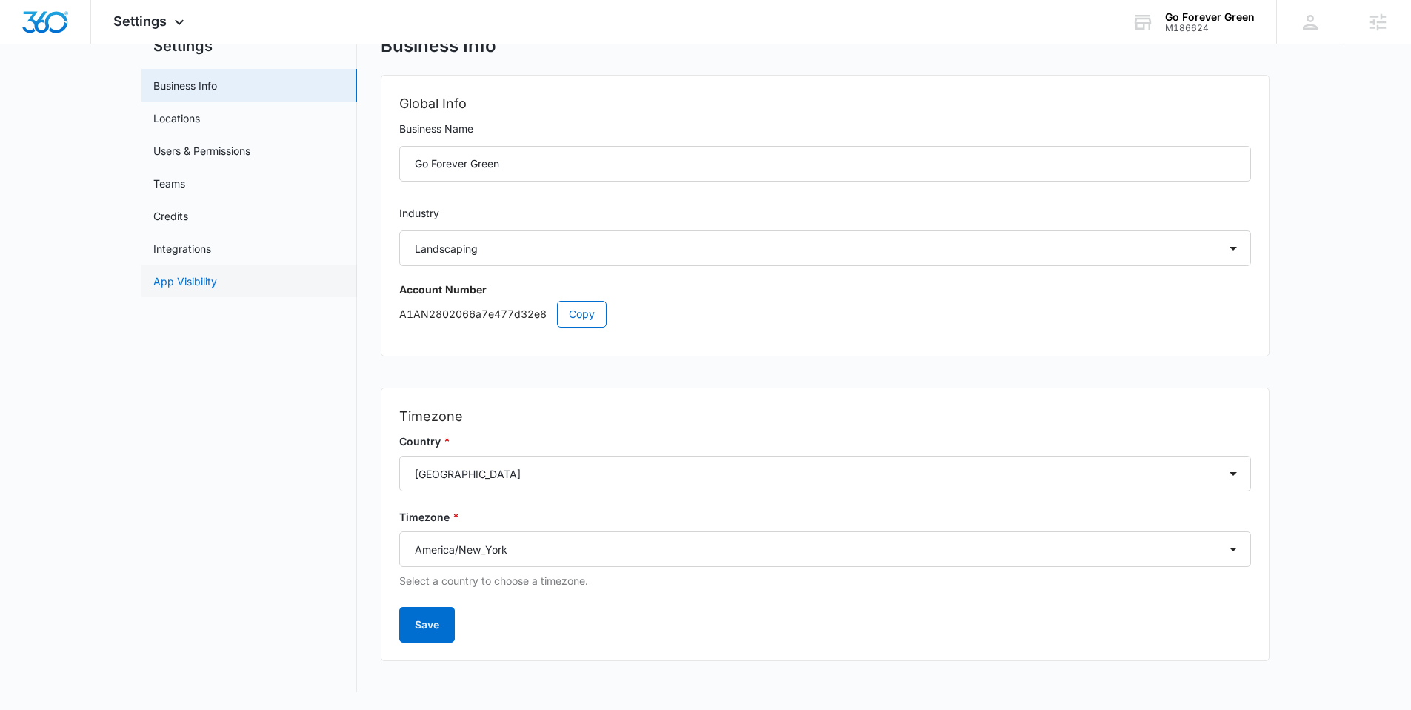
click at [202, 279] on link "App Visibility" at bounding box center [185, 281] width 64 height 16
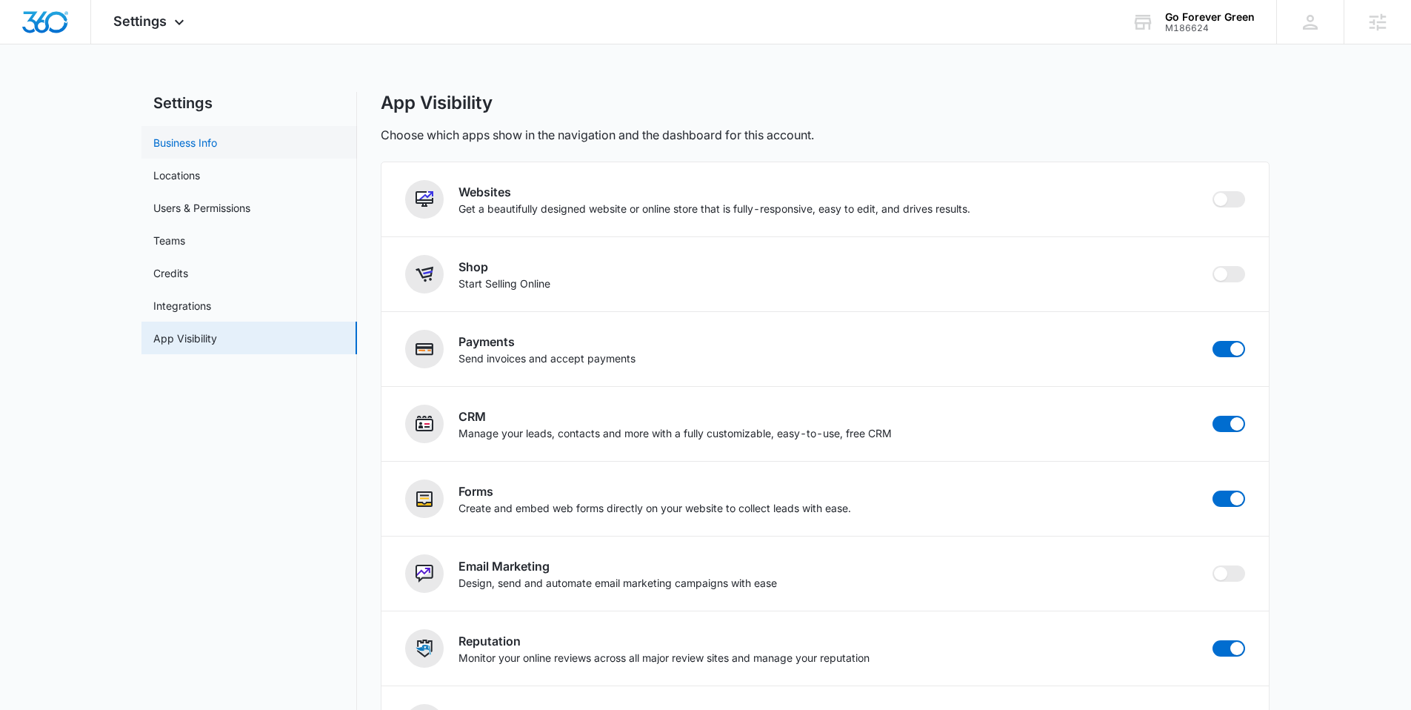
click at [217, 150] on link "Business Info" at bounding box center [185, 143] width 64 height 16
select select "5"
select select "US"
select select "America/New_York"
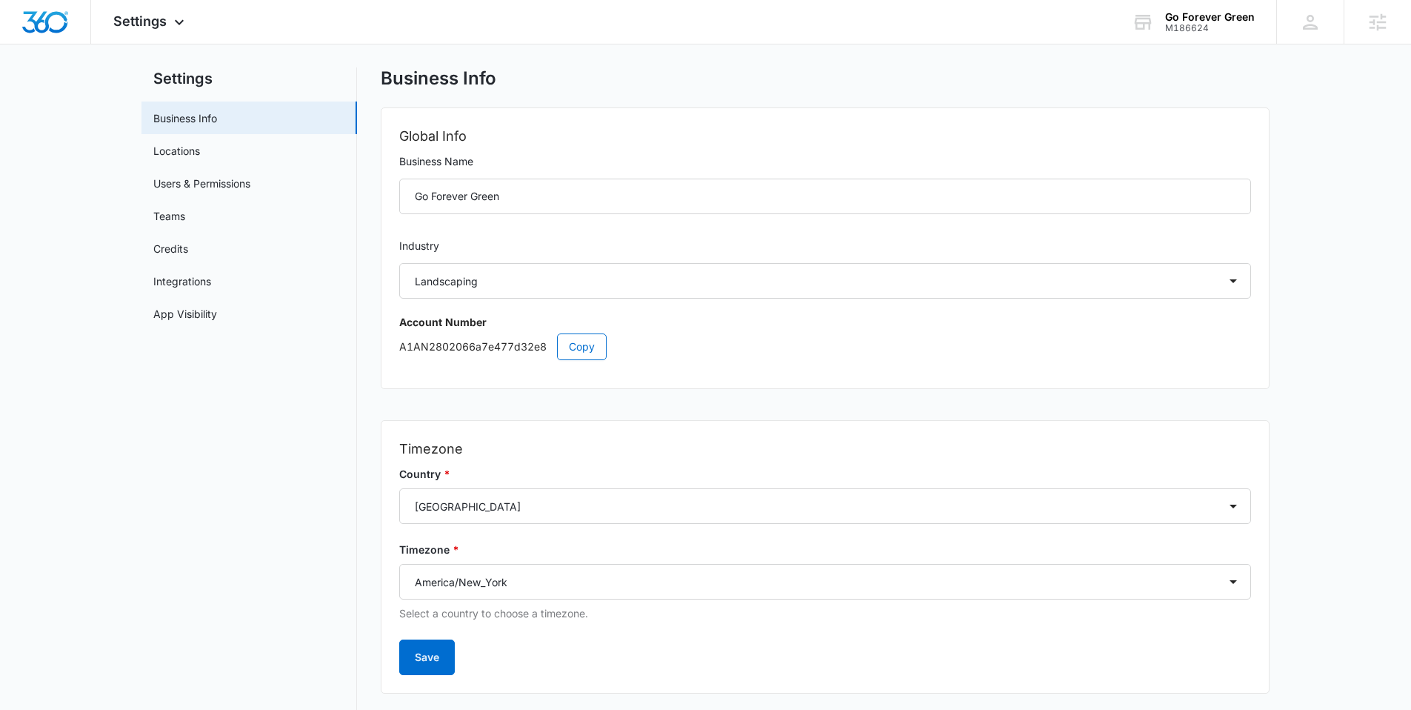
scroll to position [57, 0]
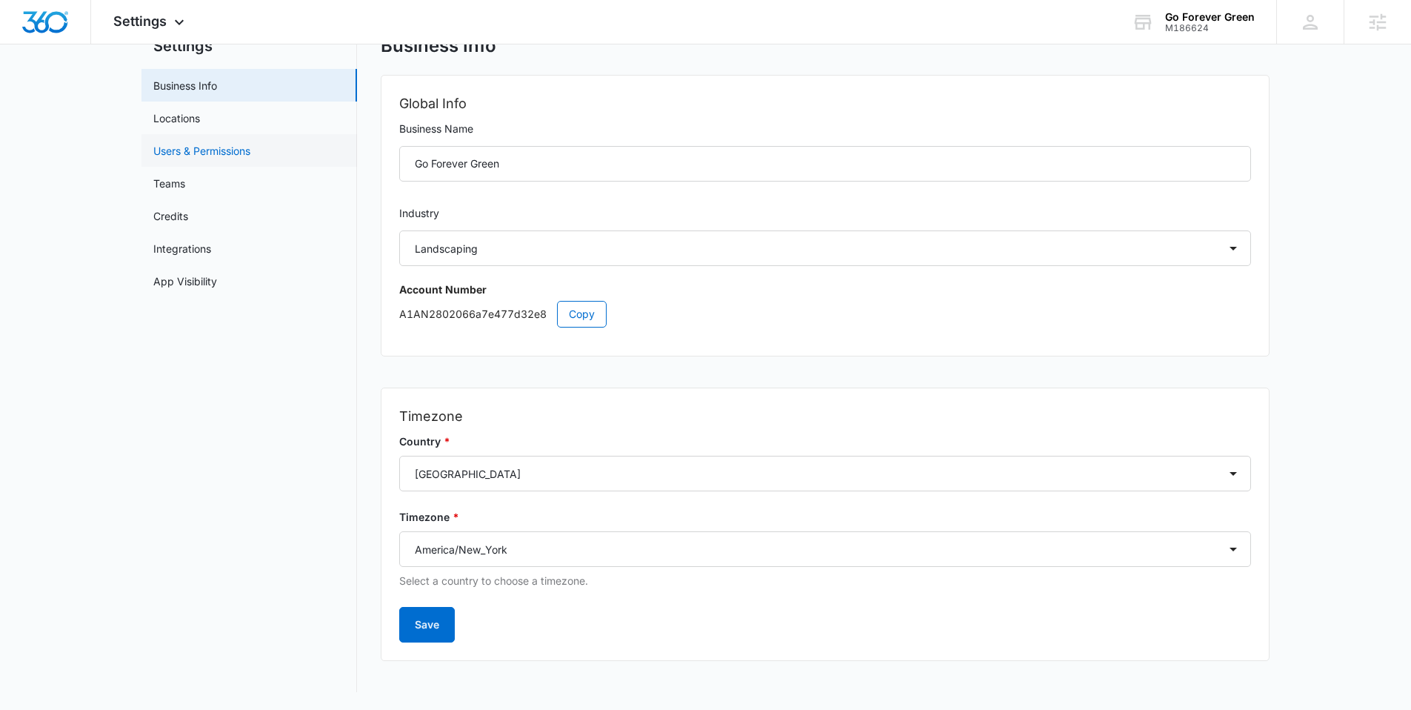
click at [206, 150] on link "Users & Permissions" at bounding box center [201, 151] width 97 height 16
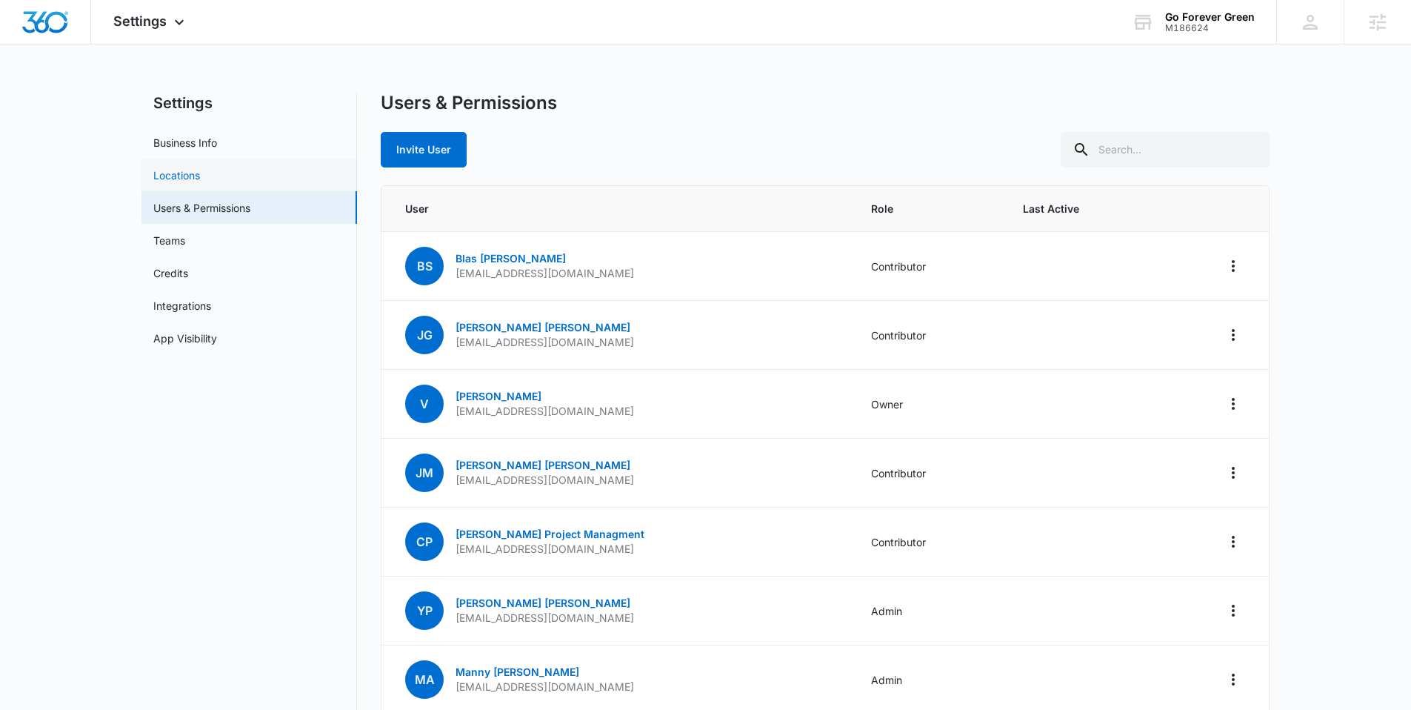
click at [200, 179] on link "Locations" at bounding box center [176, 175] width 47 height 16
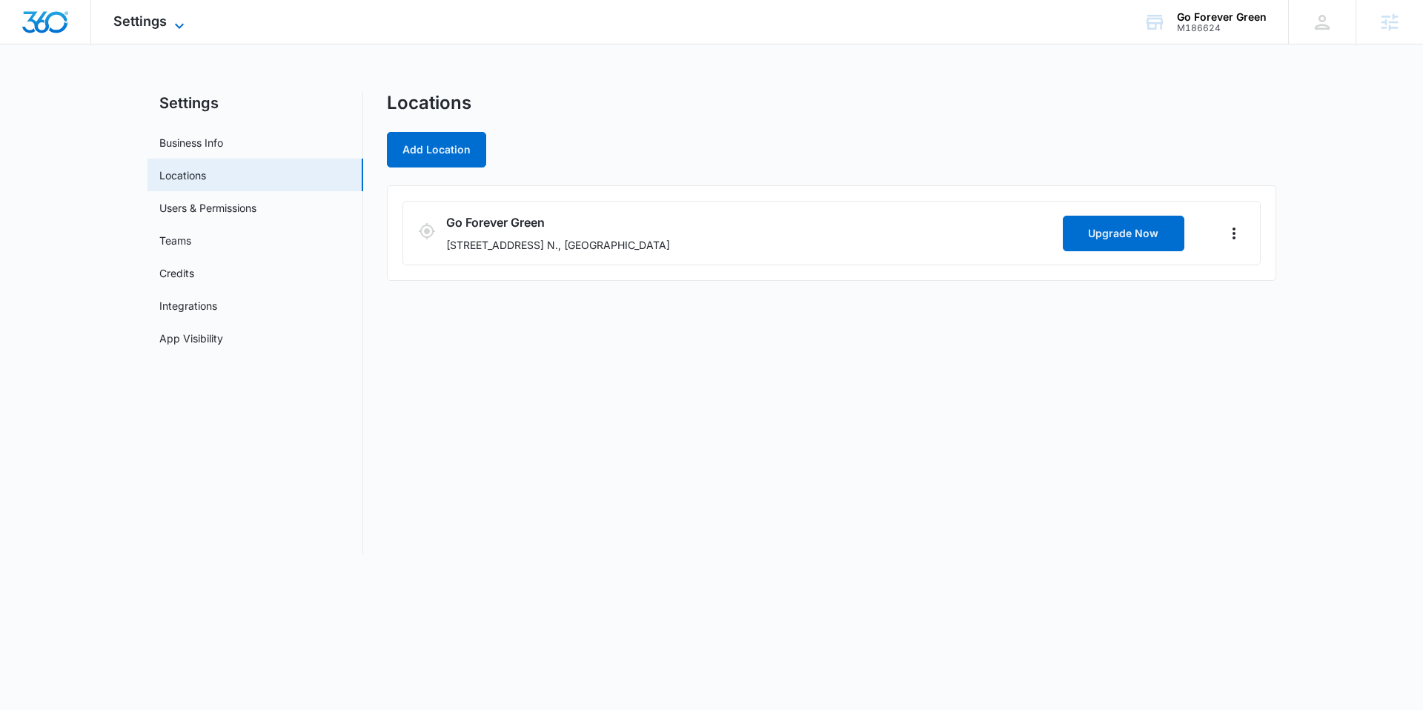
click at [139, 13] on span "Settings" at bounding box center [139, 21] width 53 height 16
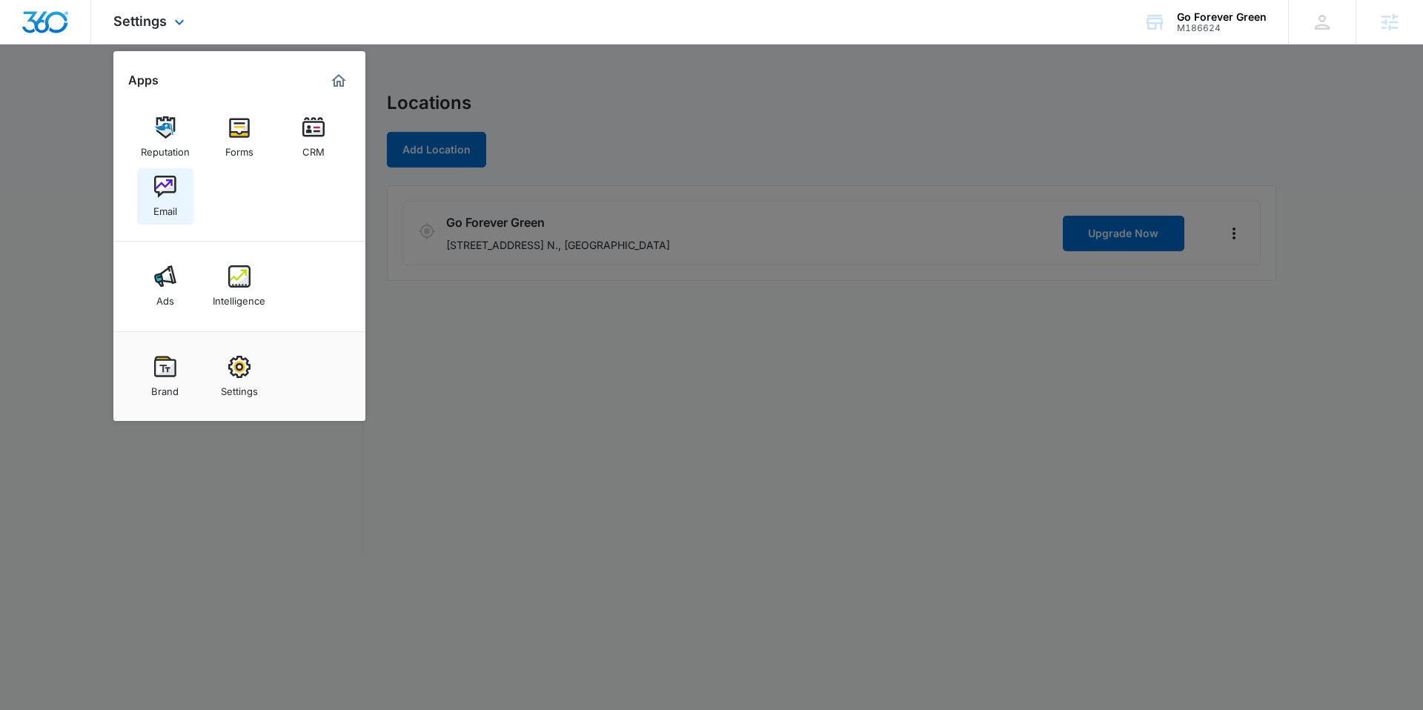
click at [171, 176] on img at bounding box center [165, 187] width 22 height 22
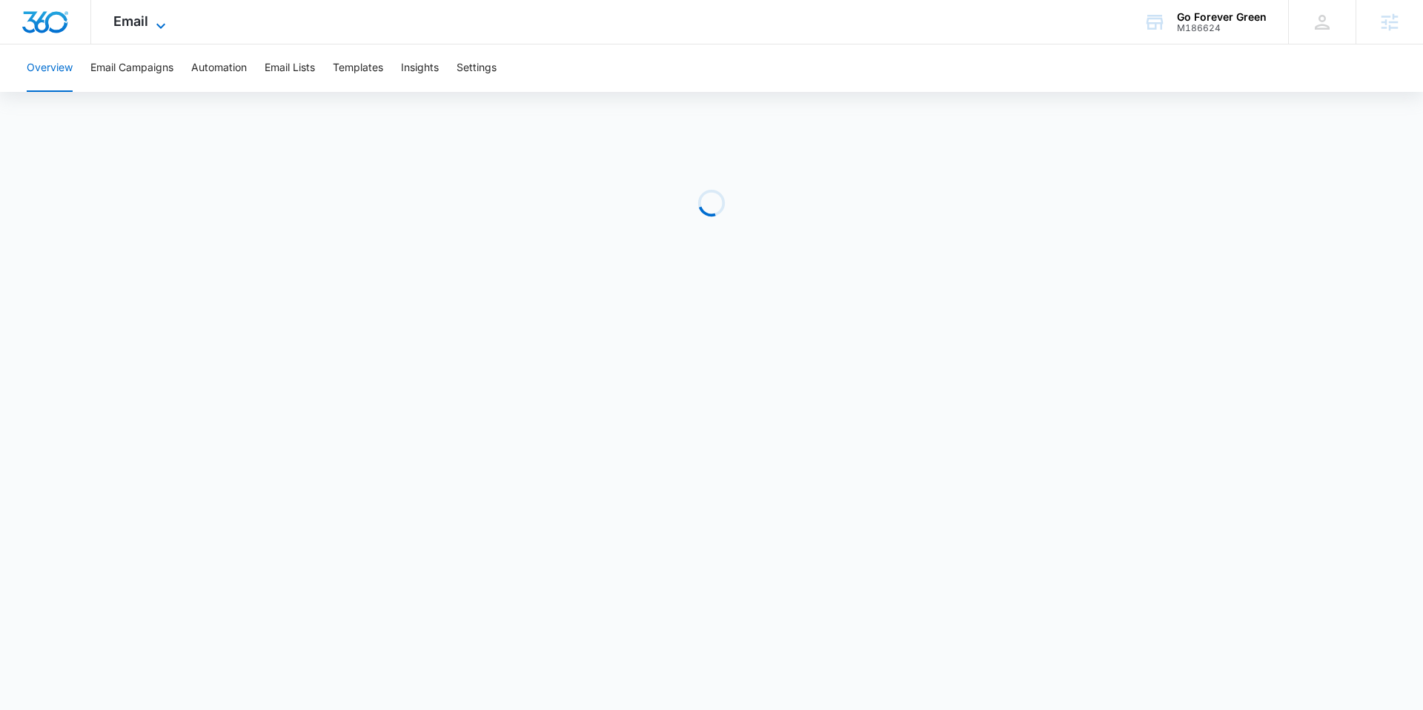
click at [152, 21] on icon at bounding box center [161, 26] width 18 height 18
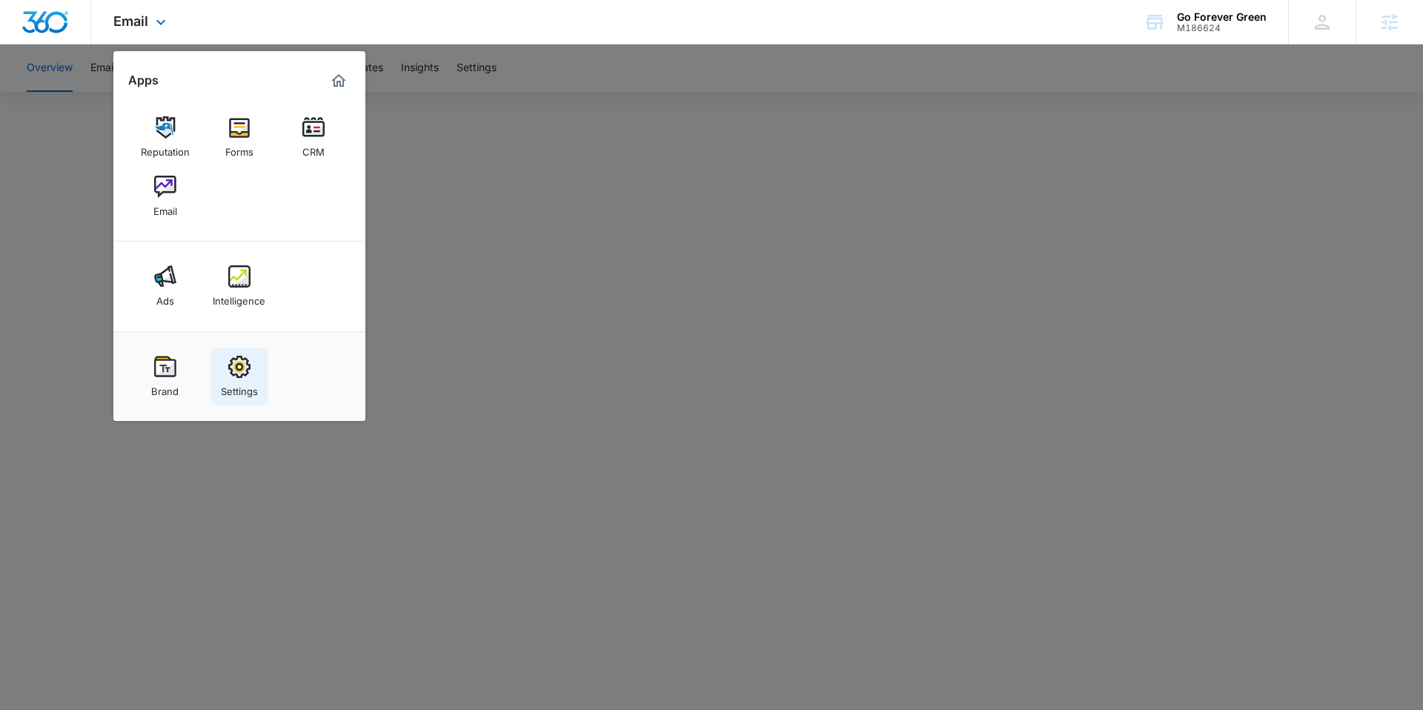
click at [240, 362] on img at bounding box center [239, 367] width 22 height 22
select select "5"
select select "US"
select select "America/New_York"
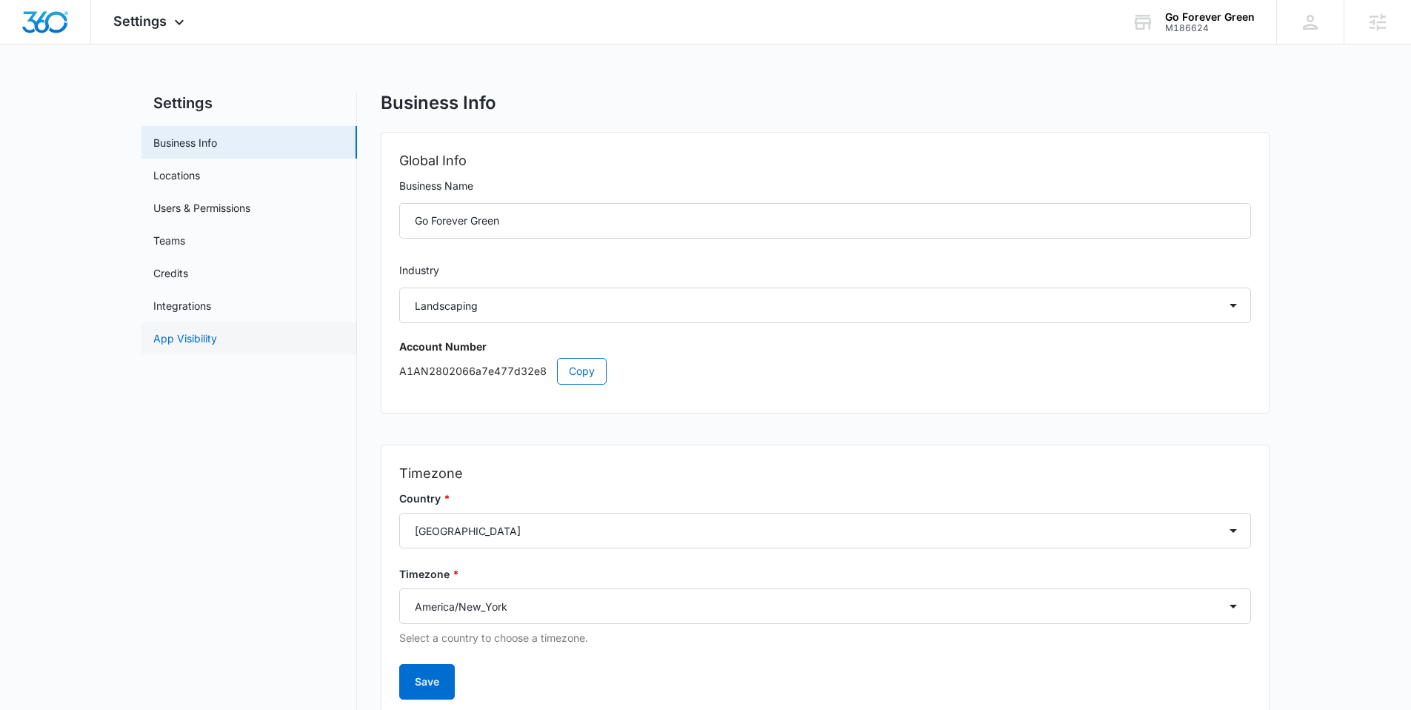
click at [202, 335] on link "App Visibility" at bounding box center [185, 338] width 64 height 16
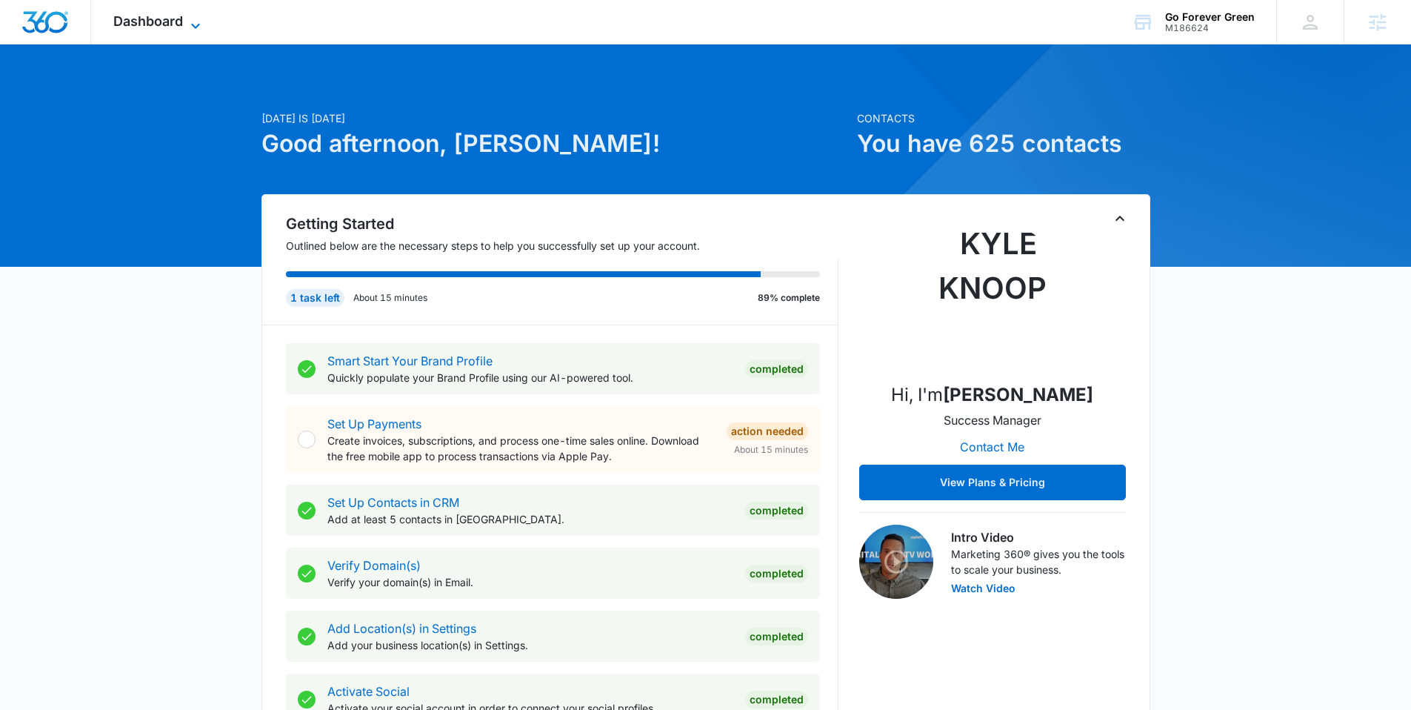
click at [159, 16] on span "Dashboard" at bounding box center [148, 21] width 70 height 16
click at [192, 21] on icon at bounding box center [196, 26] width 18 height 18
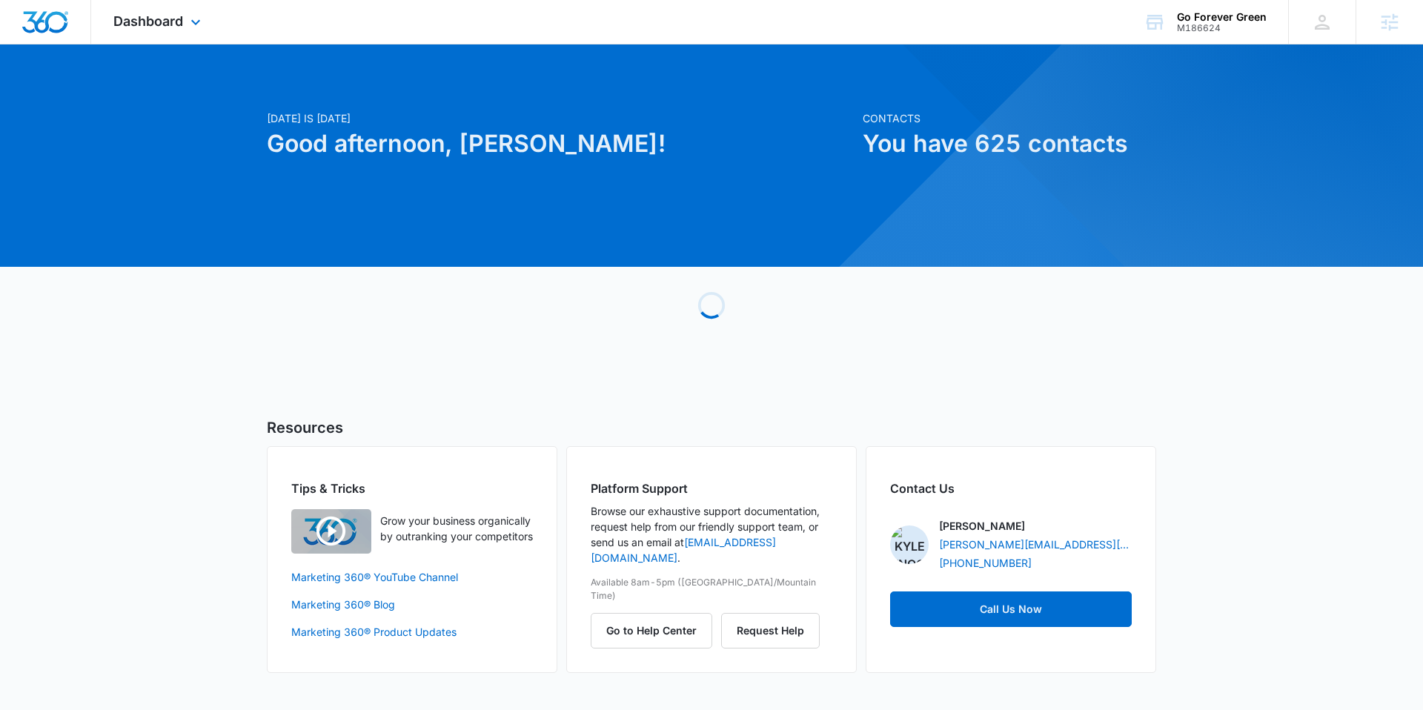
click at [186, 28] on div "Dashboard Apps Reputation Forms CRM Email Ads Intelligence Brand Settings" at bounding box center [159, 22] width 136 height 44
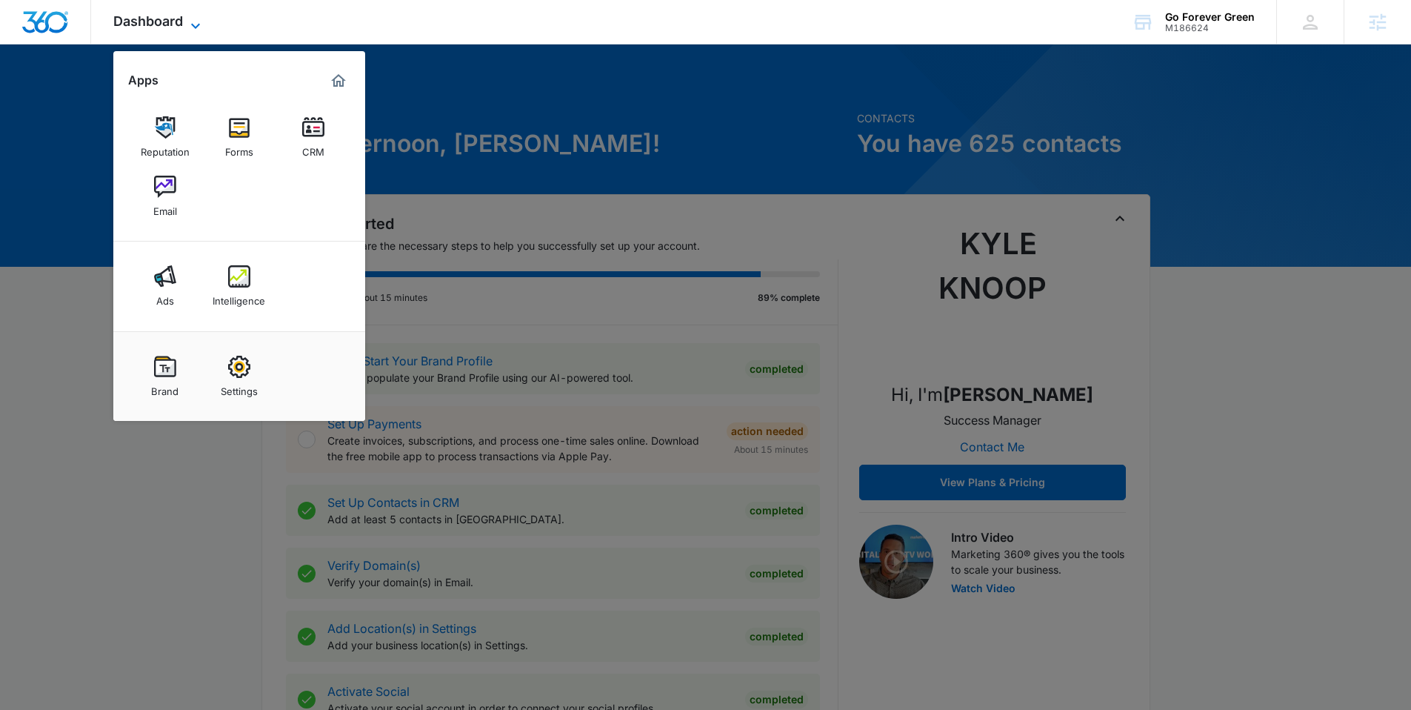
click at [163, 19] on span "Dashboard" at bounding box center [148, 21] width 70 height 16
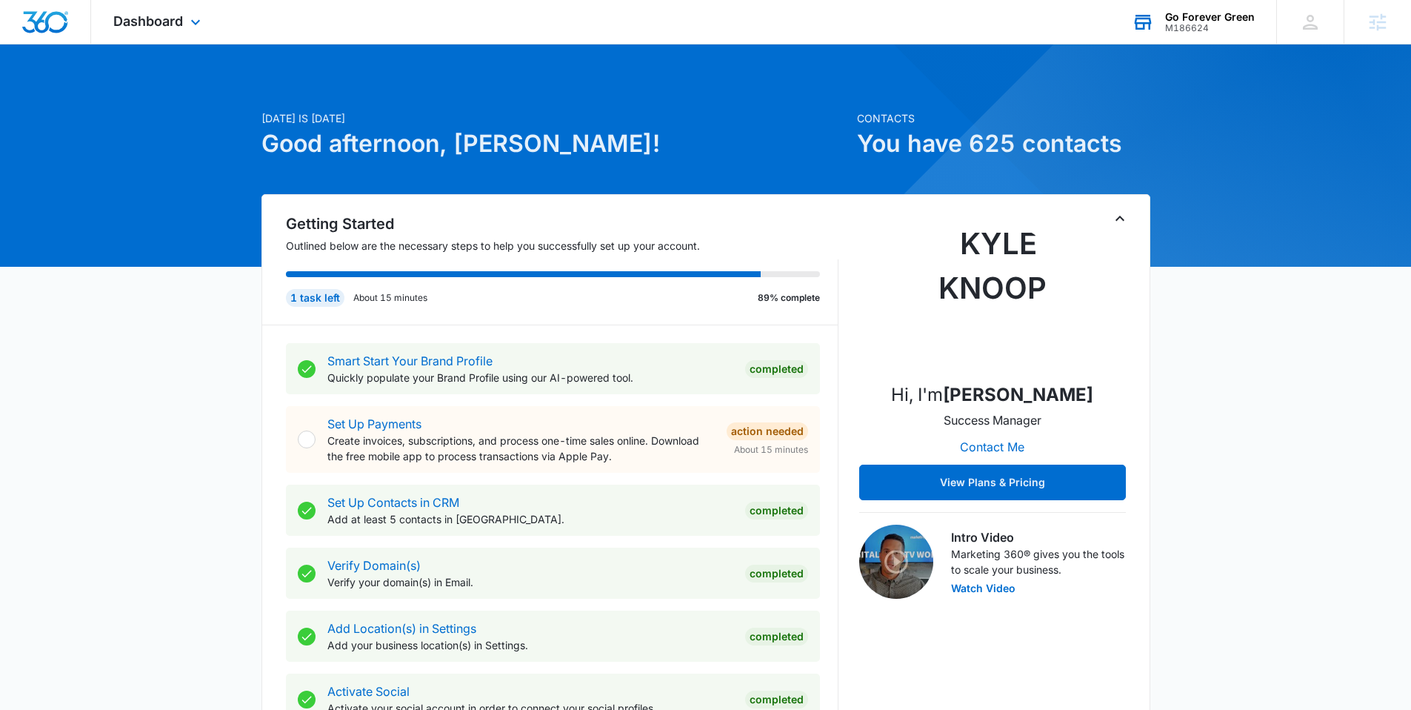
click at [1215, 21] on div "Go Forever Green" at bounding box center [1210, 17] width 90 height 12
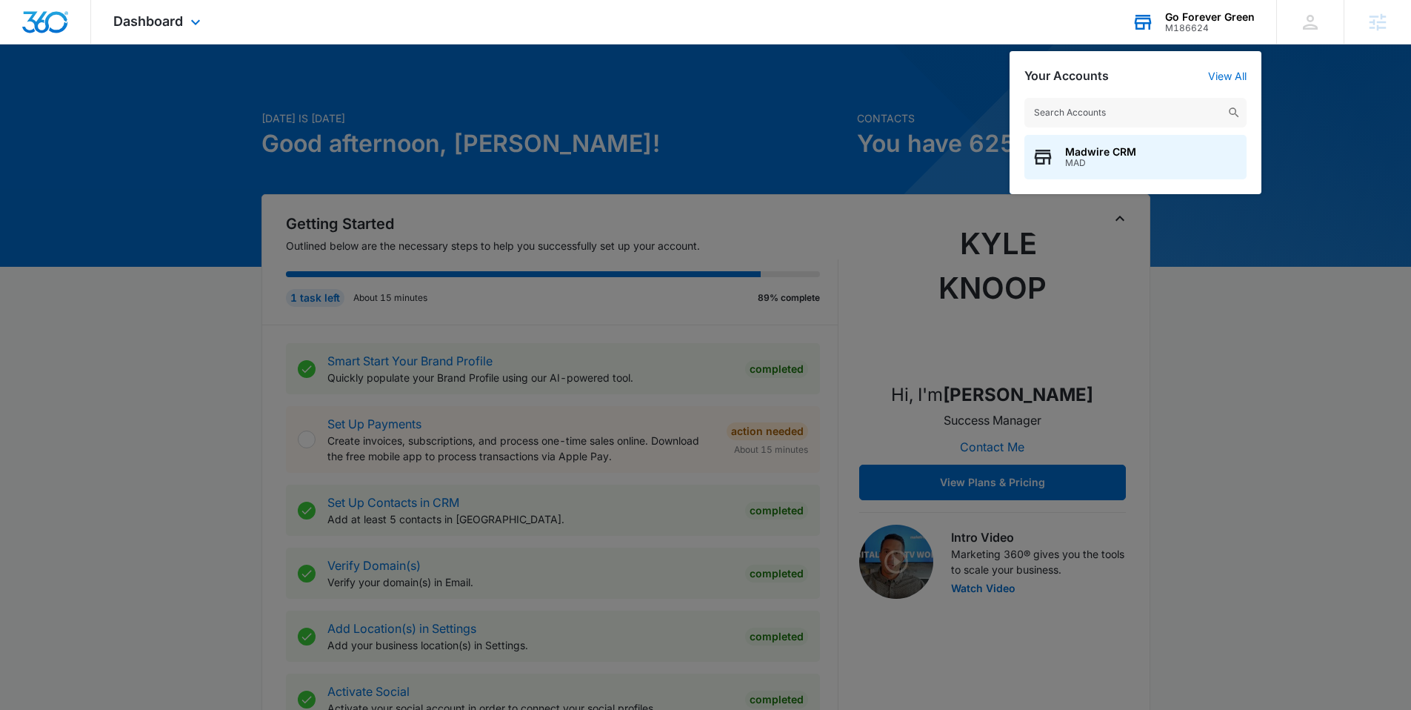
click at [1114, 111] on input "text" at bounding box center [1136, 113] width 222 height 30
paste input "M186624"
type input "M186624"
click at [1097, 164] on span "M186624" at bounding box center [1110, 163] width 90 height 10
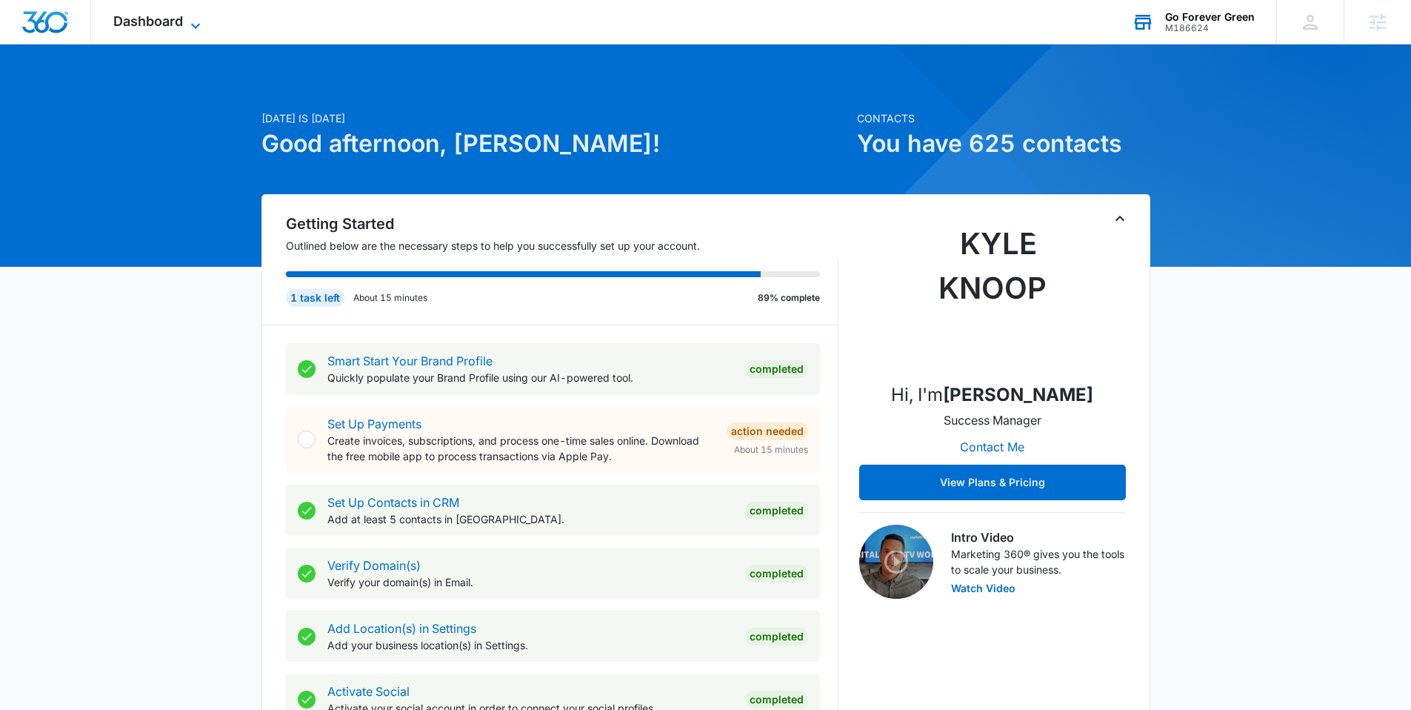
click at [139, 15] on span "Dashboard" at bounding box center [148, 21] width 70 height 16
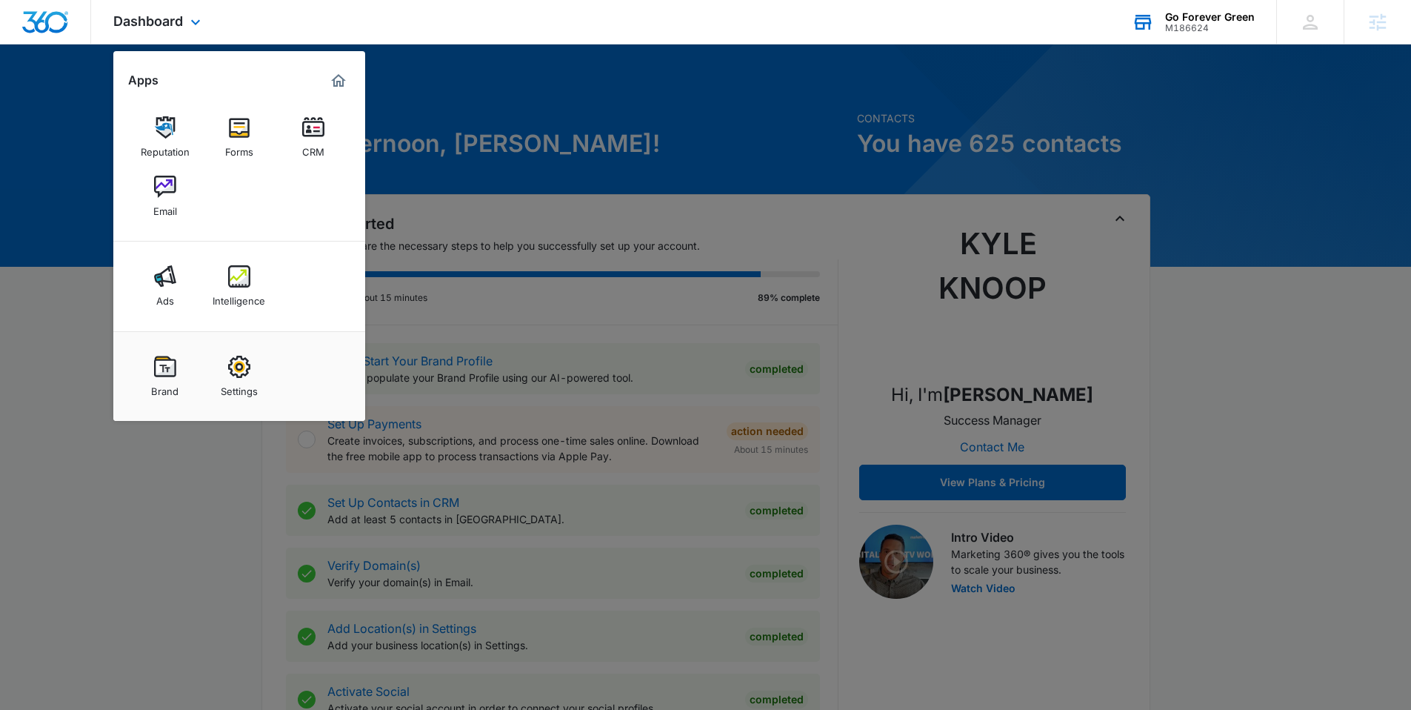
click at [335, 89] on img "Marketing 360® Dashboard" at bounding box center [339, 81] width 18 height 18
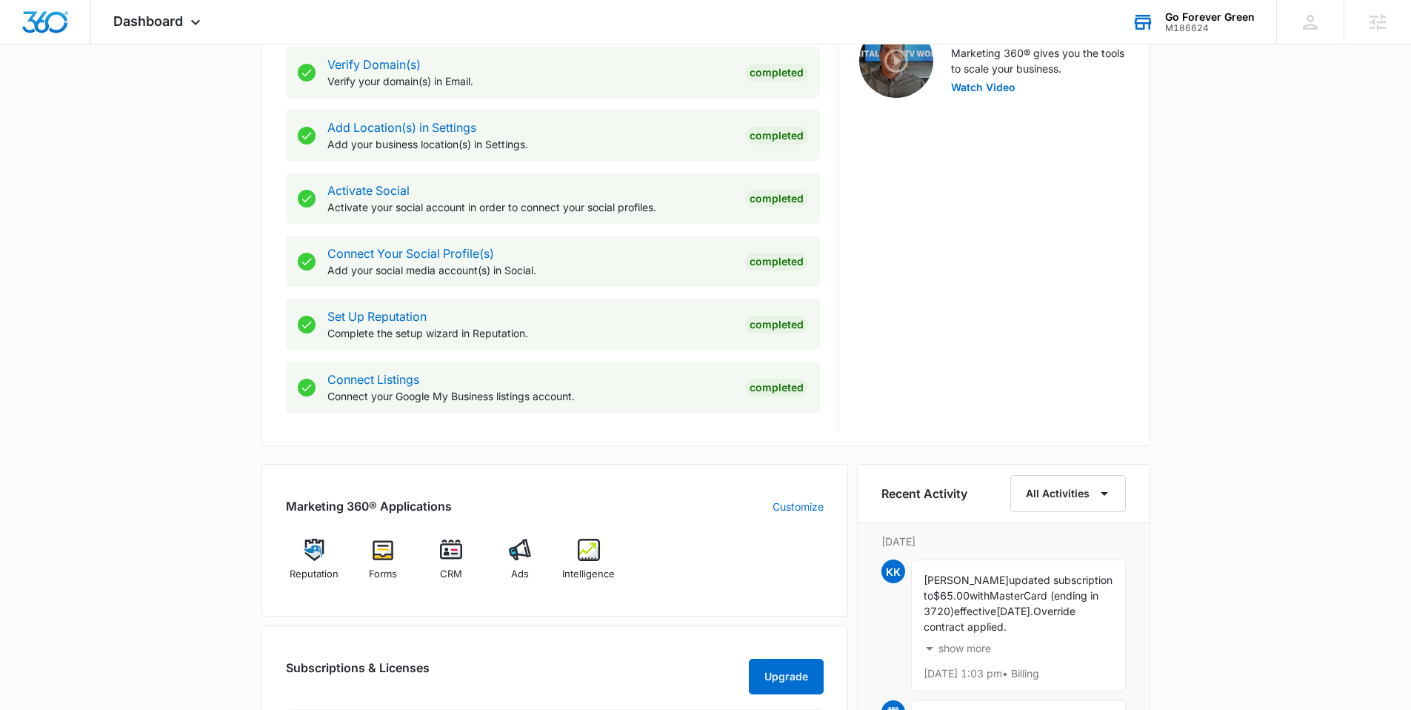
scroll to position [504, 0]
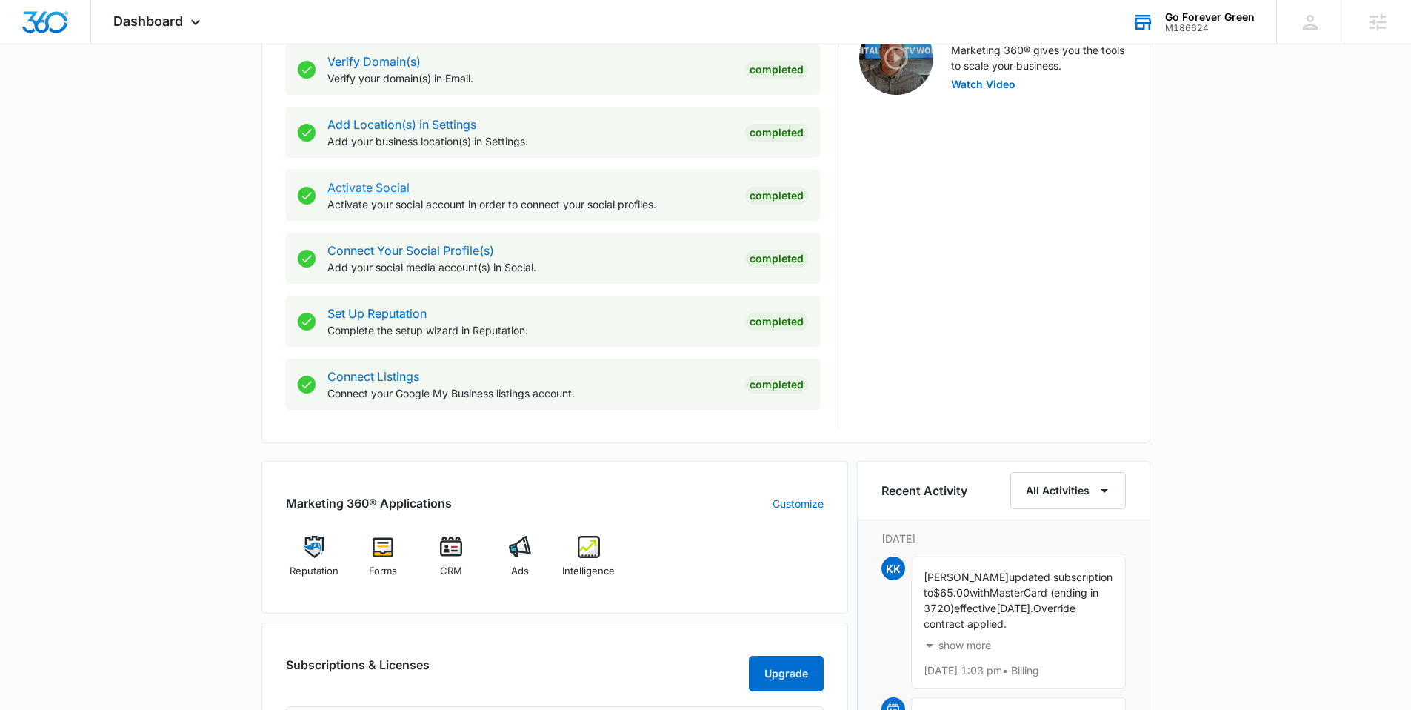
click at [367, 185] on link "Activate Social" at bounding box center [368, 187] width 82 height 15
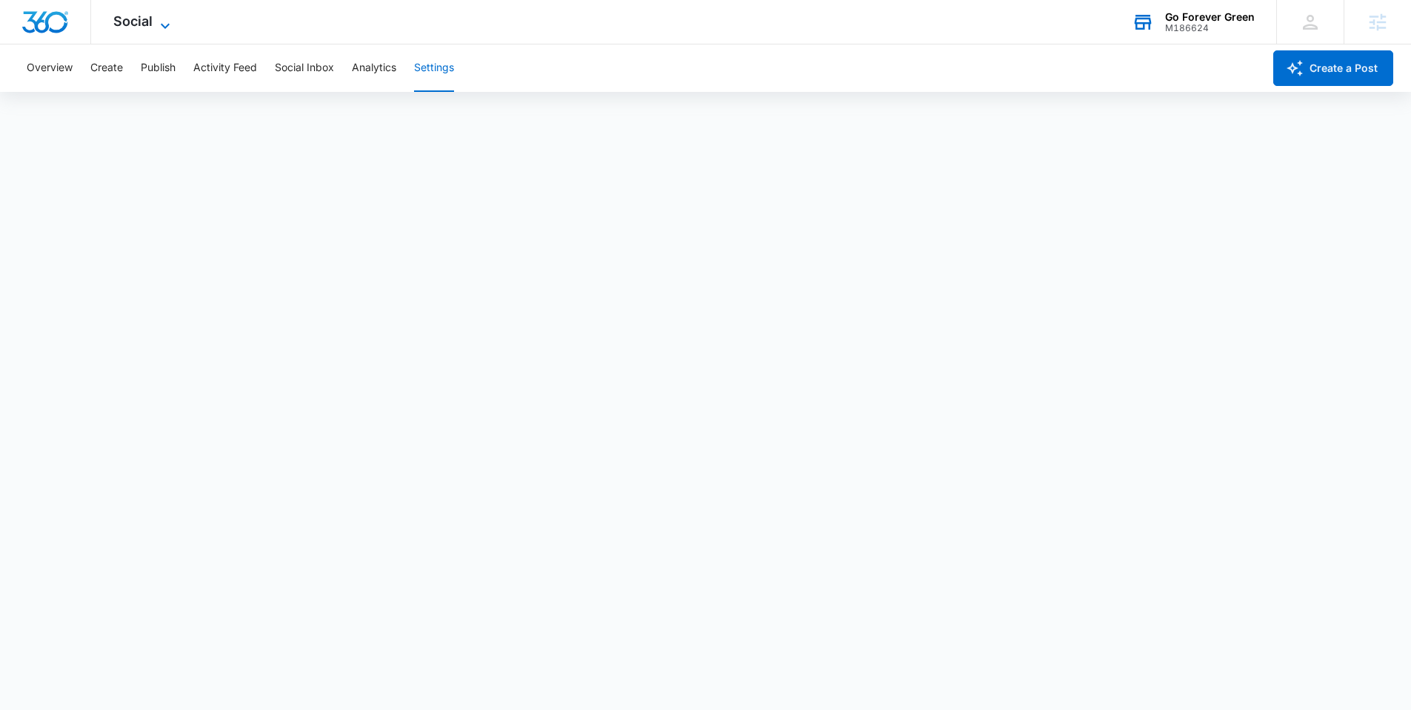
click at [139, 21] on span "Social" at bounding box center [132, 21] width 39 height 16
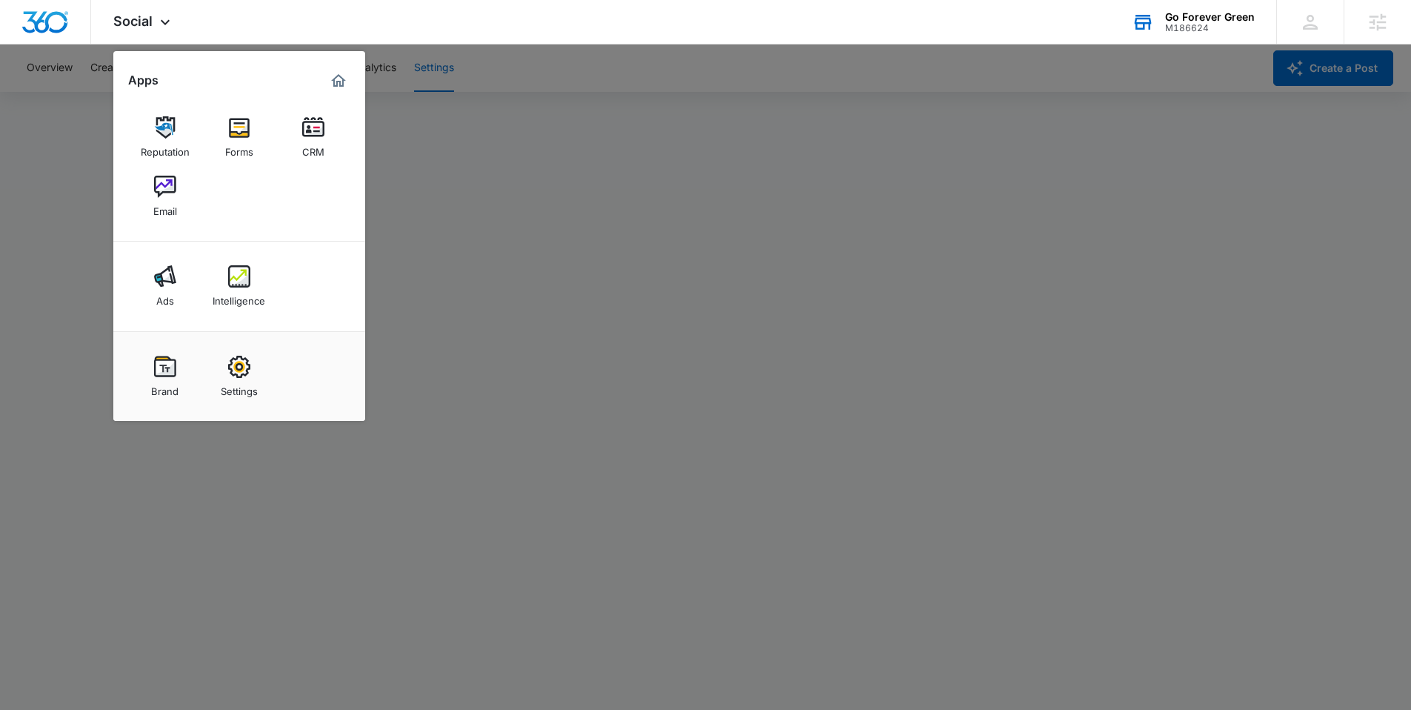
click at [648, 182] on div at bounding box center [705, 355] width 1411 height 710
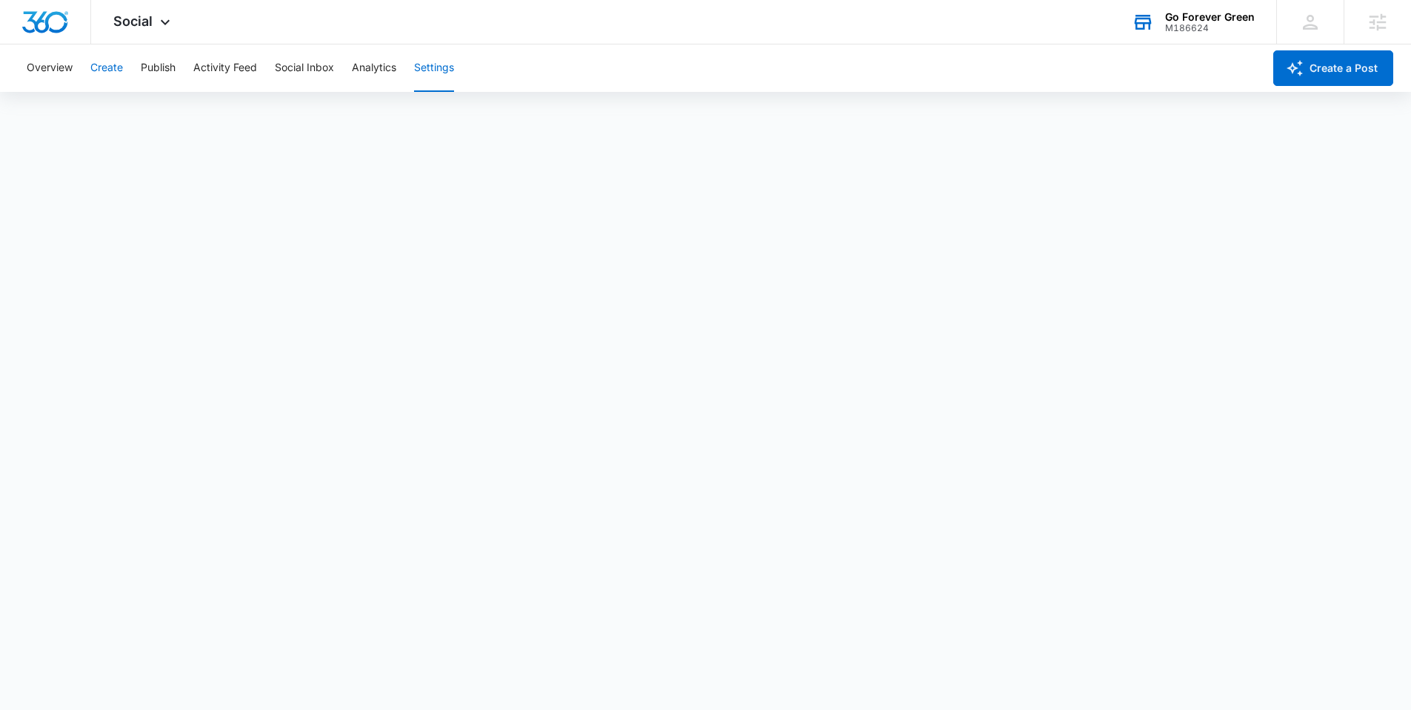
click at [94, 70] on button "Create" at bounding box center [106, 67] width 33 height 47
